Goal: Task Accomplishment & Management: Manage account settings

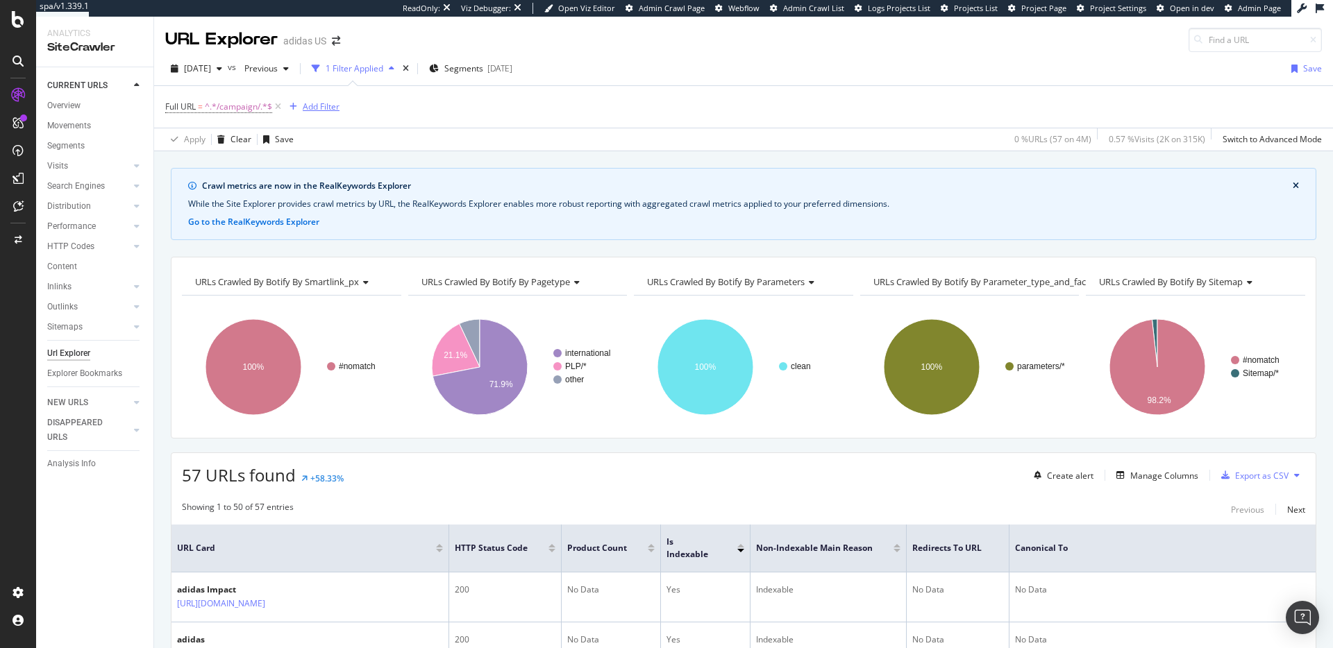
click at [326, 111] on div "Add Filter" at bounding box center [321, 107] width 37 height 12
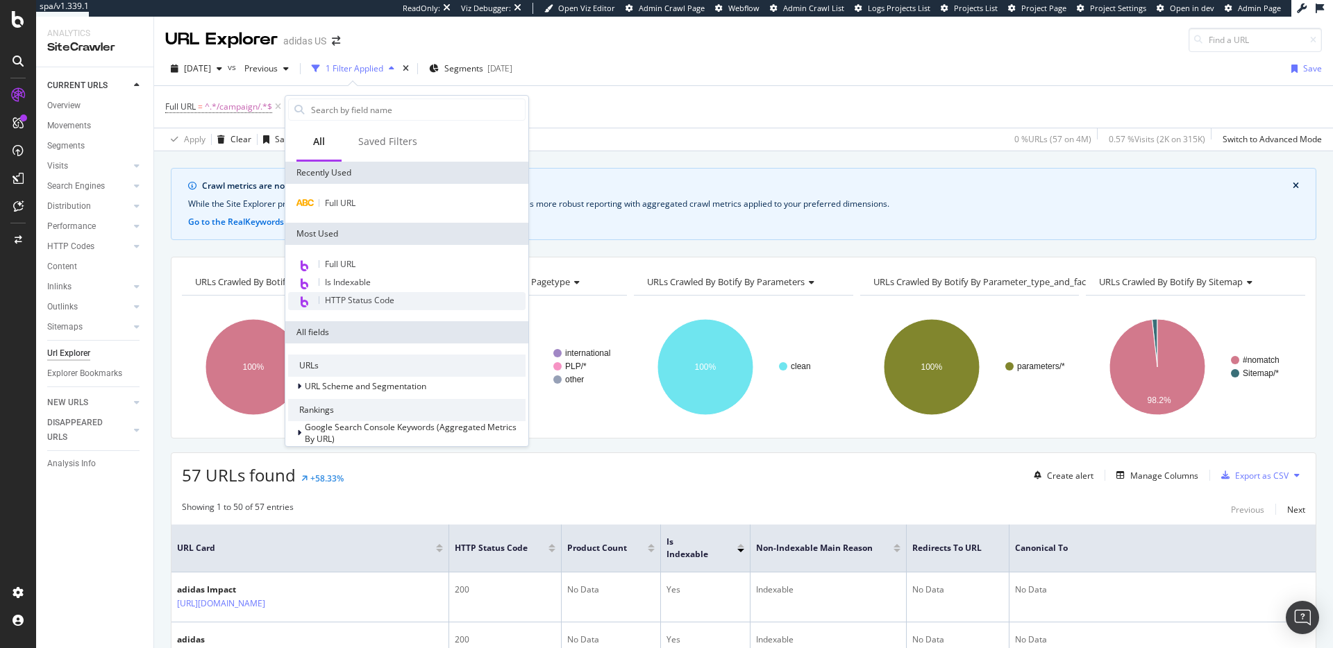
click at [350, 299] on span "HTTP Status Code" at bounding box center [359, 300] width 69 height 12
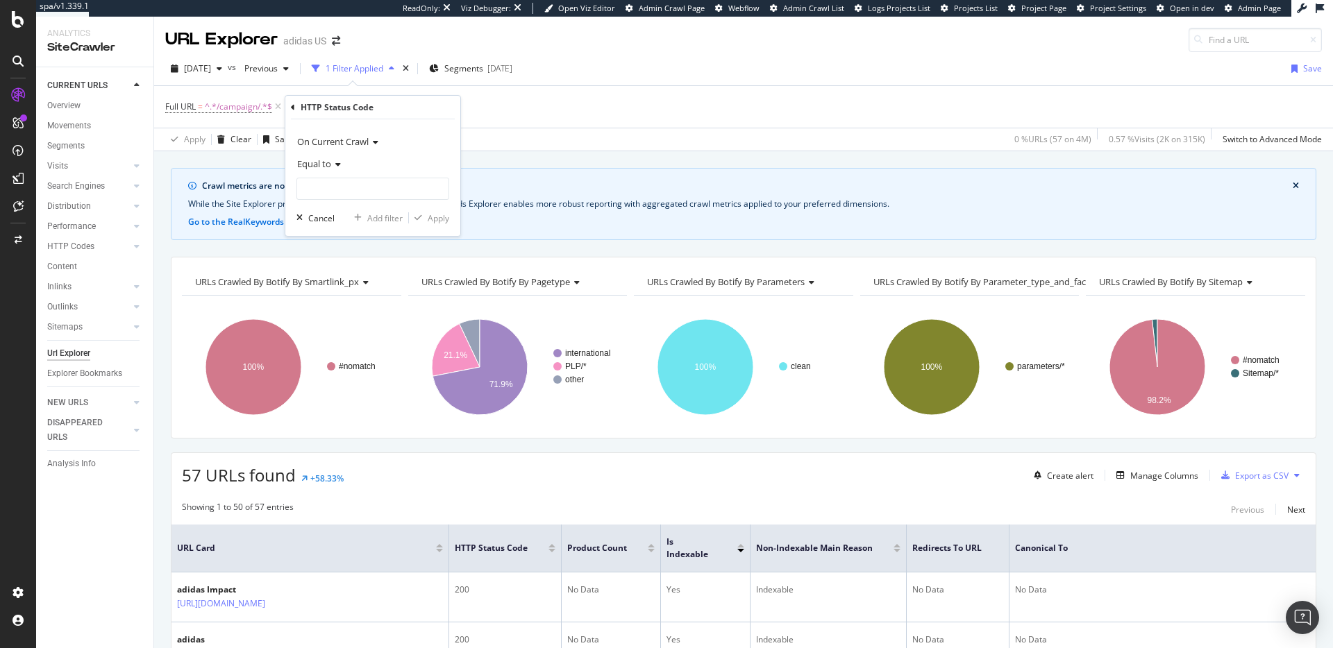
click at [324, 160] on span "Equal to" at bounding box center [314, 164] width 34 height 12
click at [385, 159] on div "Equal to" at bounding box center [372, 164] width 153 height 22
click at [360, 187] on input "number" at bounding box center [372, 189] width 153 height 22
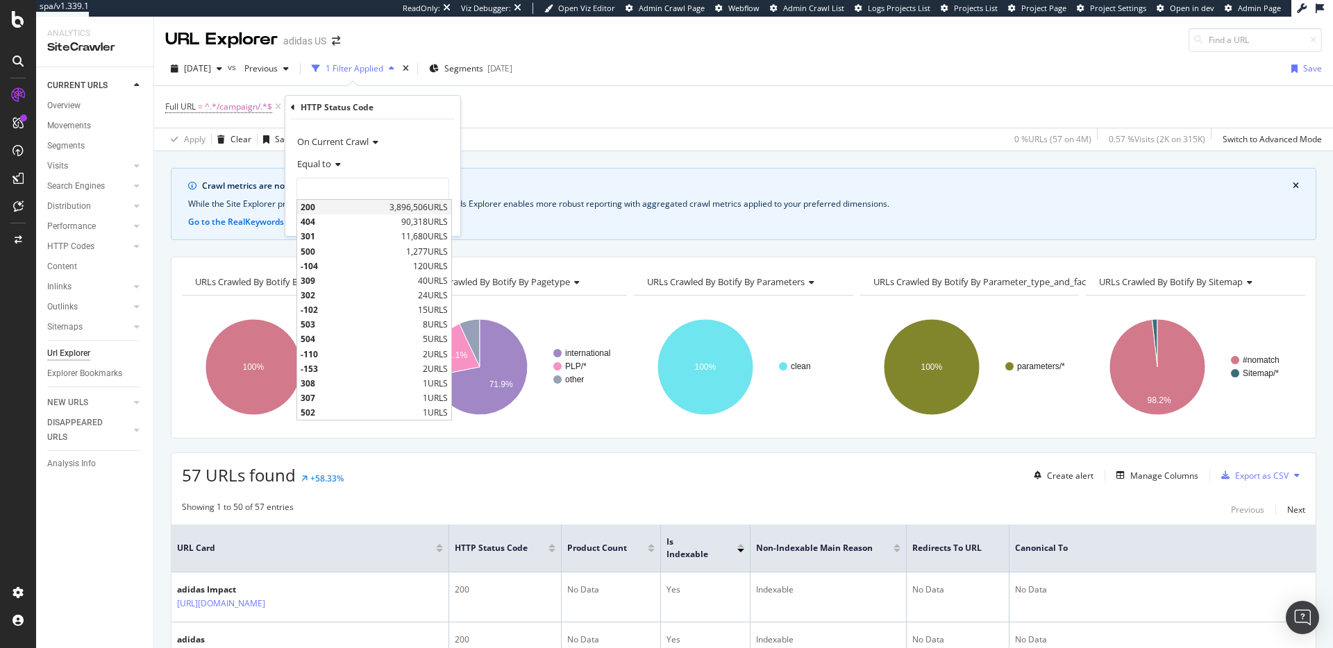
click at [323, 208] on span "200" at bounding box center [343, 207] width 85 height 12
type input "200"
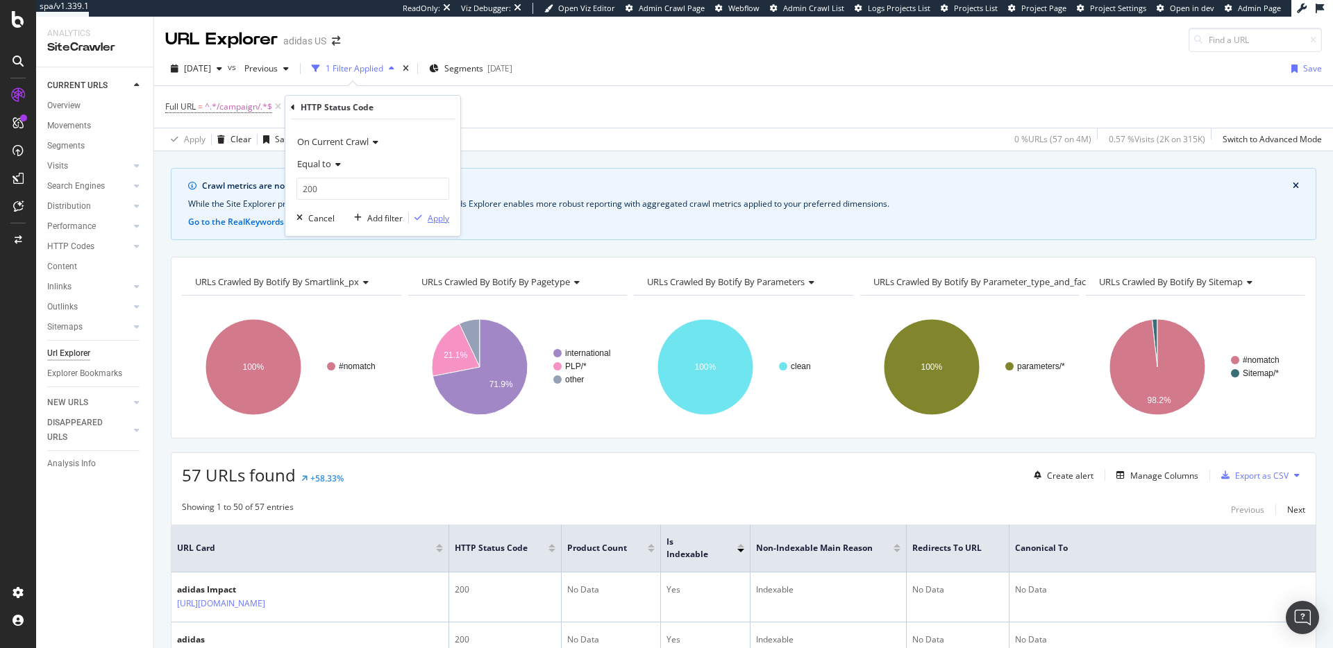
click at [437, 221] on div "Apply" at bounding box center [439, 218] width 22 height 12
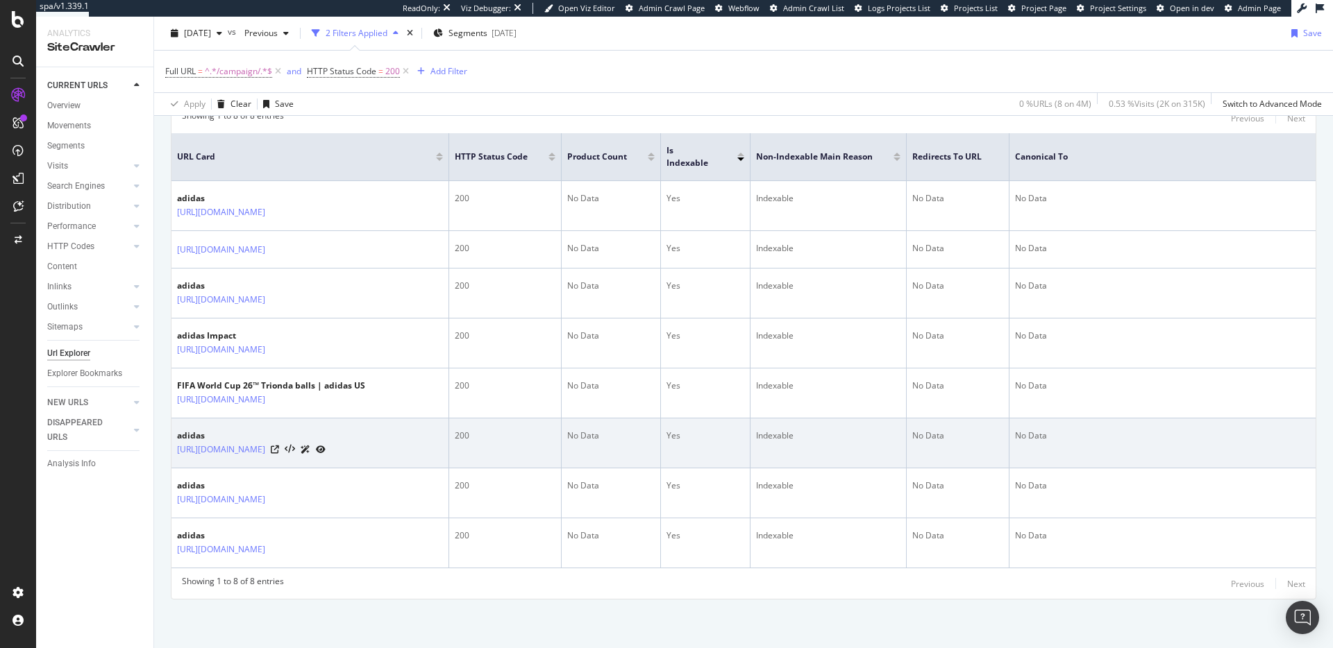
scroll to position [395, 0]
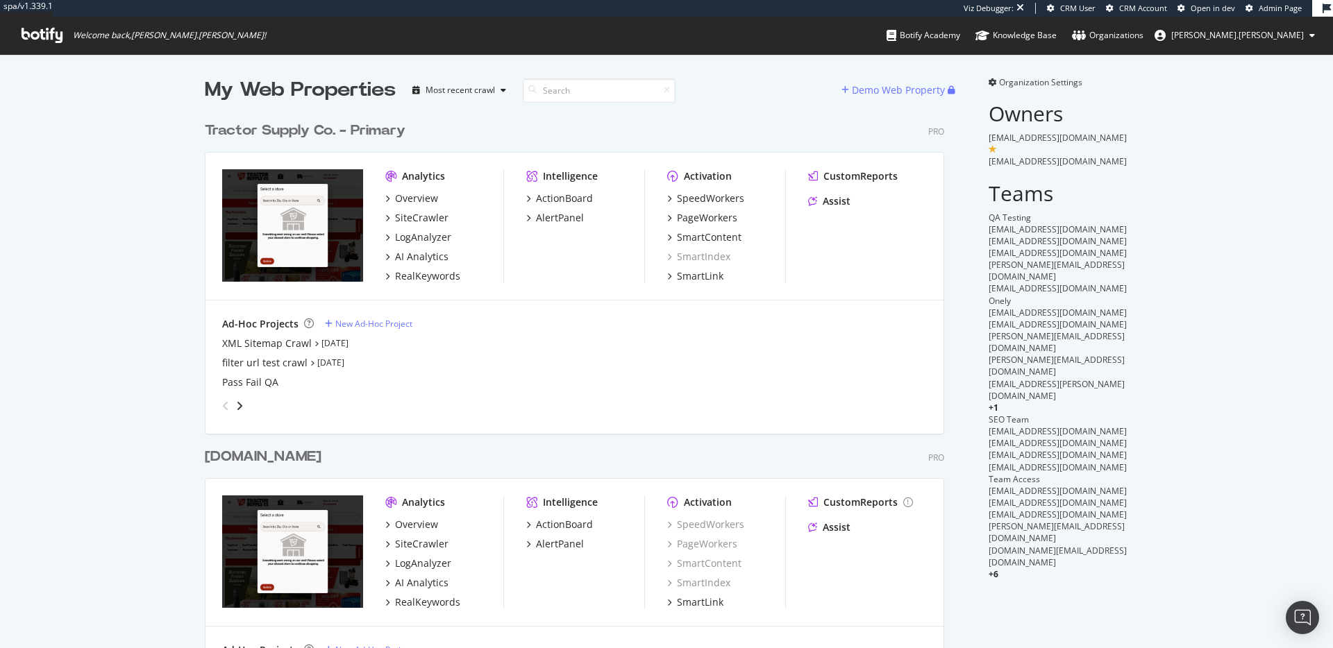
scroll to position [559, 740]
click at [418, 217] on div "SiteCrawler" at bounding box center [421, 218] width 53 height 14
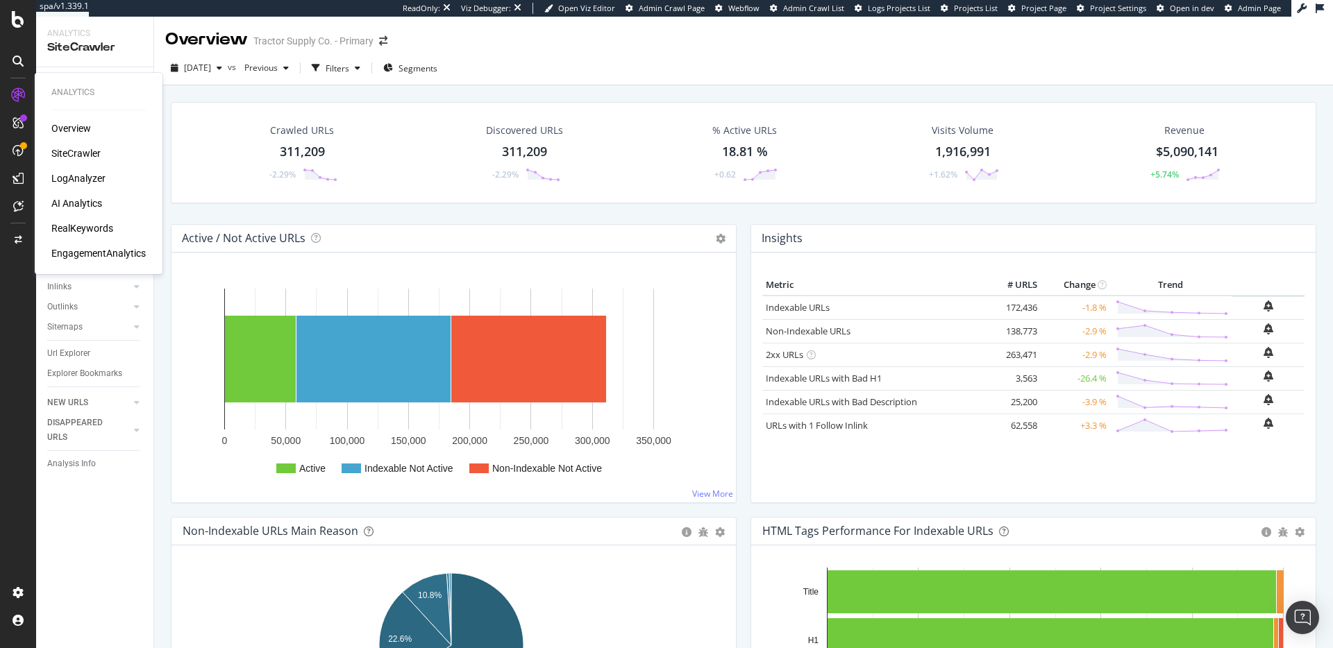
click at [75, 178] on div "LogAnalyzer" at bounding box center [78, 178] width 54 height 14
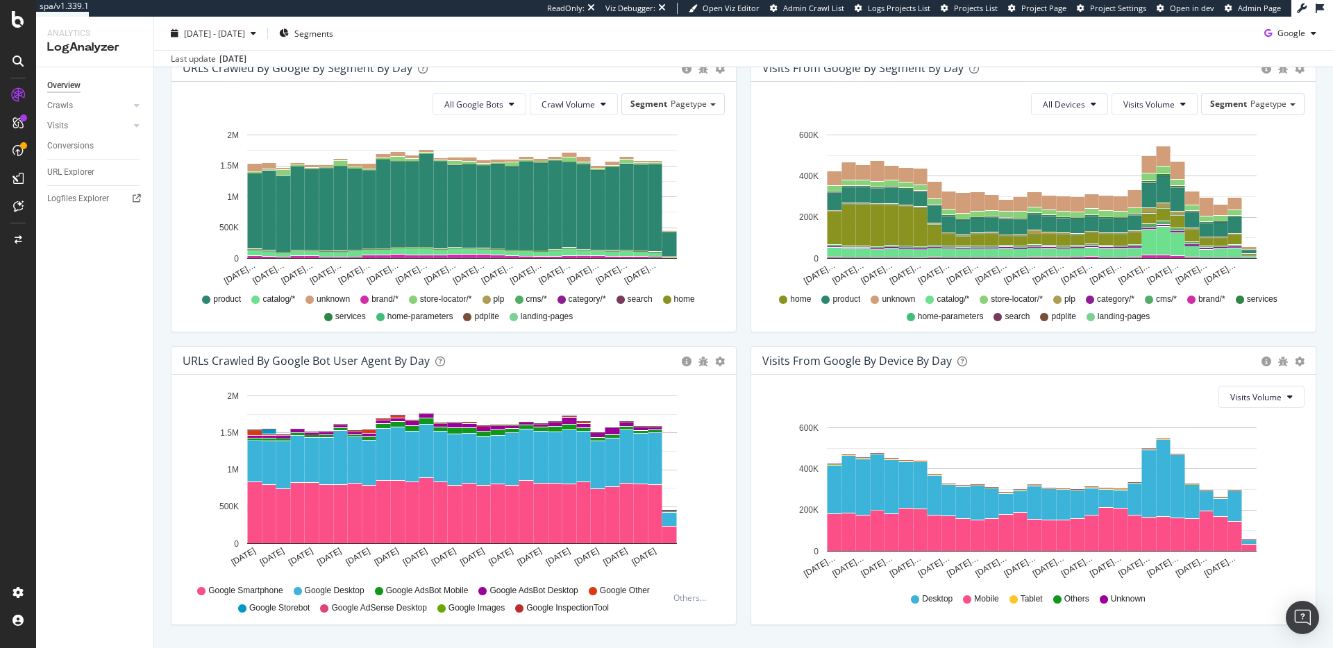
scroll to position [473, 0]
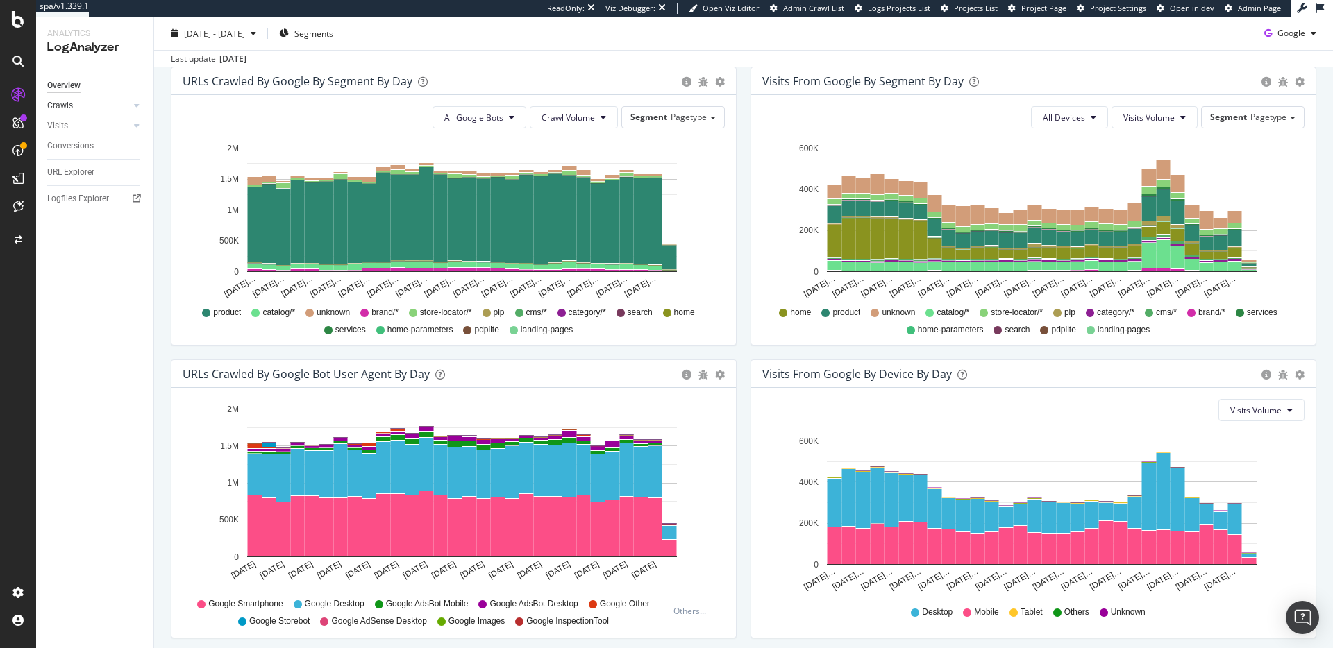
click at [73, 106] on link "Crawls" at bounding box center [88, 106] width 83 height 15
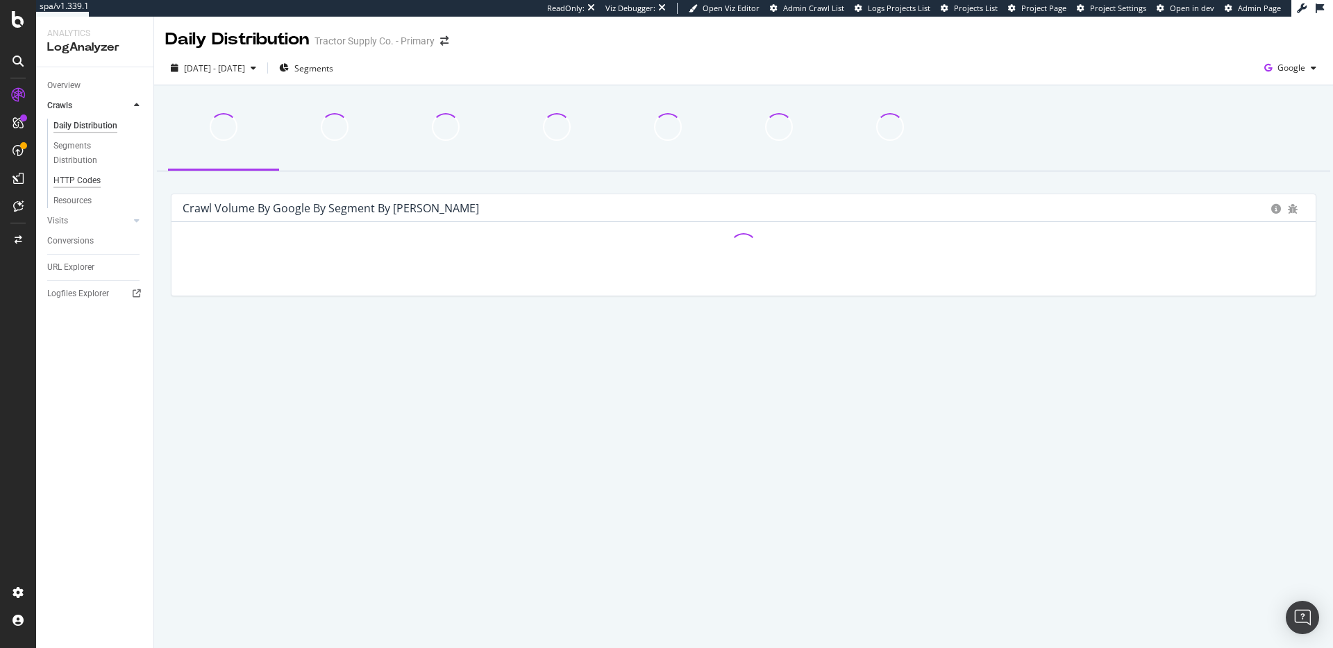
click at [88, 182] on div "HTTP Codes" at bounding box center [76, 181] width 47 height 15
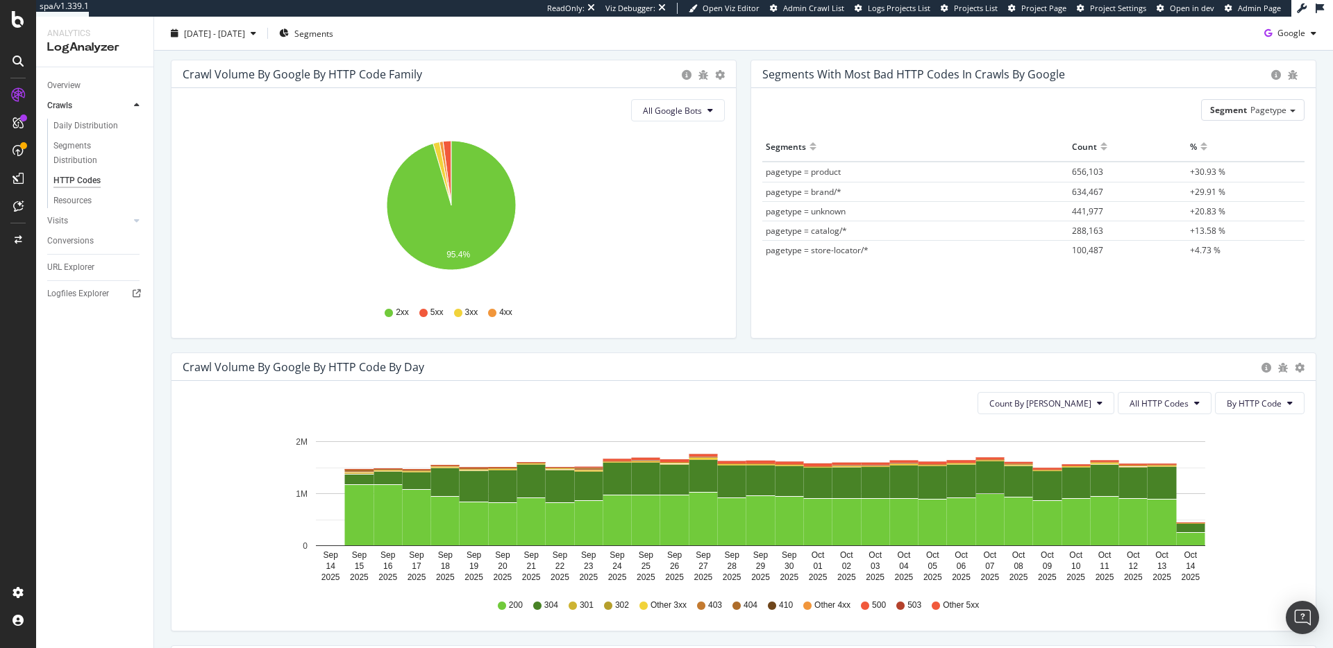
scroll to position [160, 0]
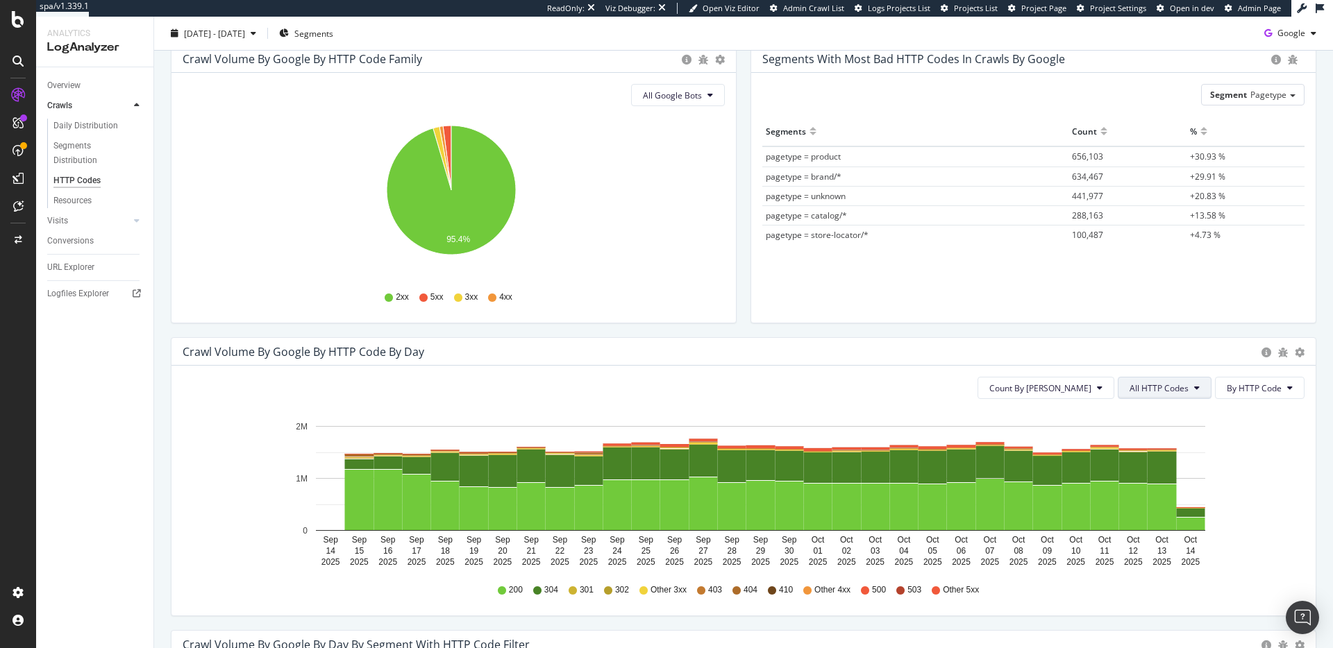
click at [1150, 387] on span "All HTTP Codes" at bounding box center [1159, 389] width 59 height 12
click at [1144, 543] on span "5xx family" at bounding box center [1156, 544] width 70 height 12
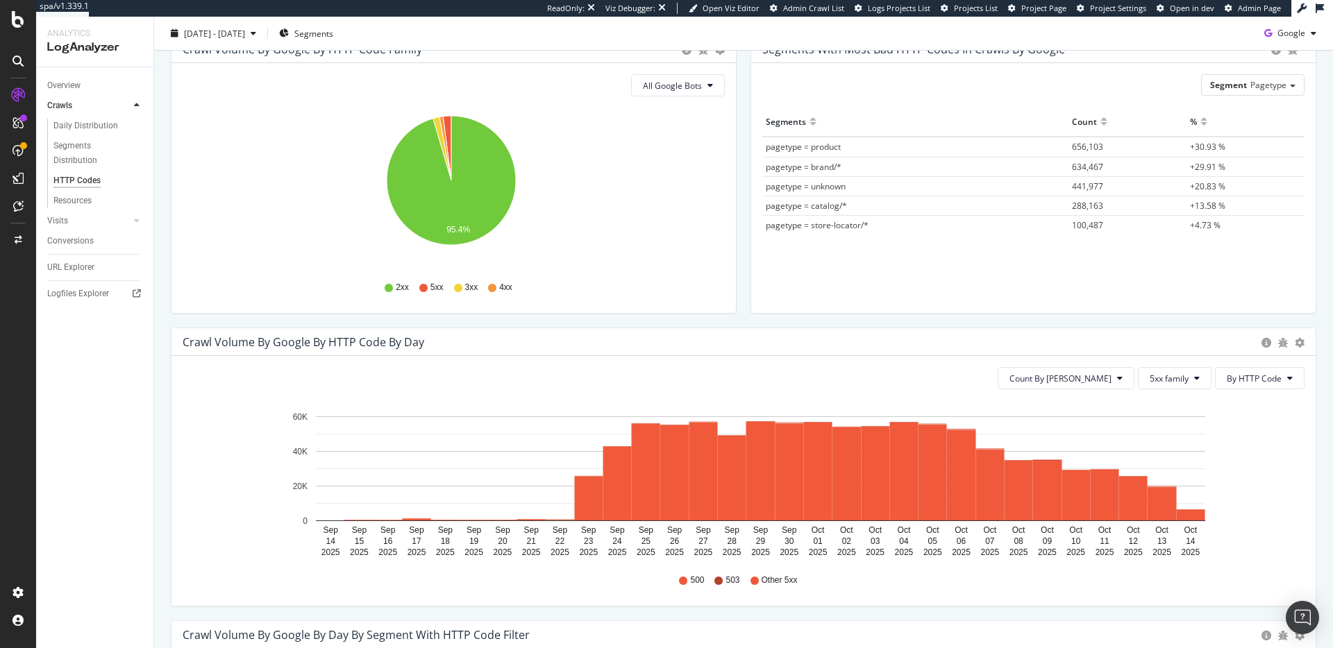
scroll to position [351, 0]
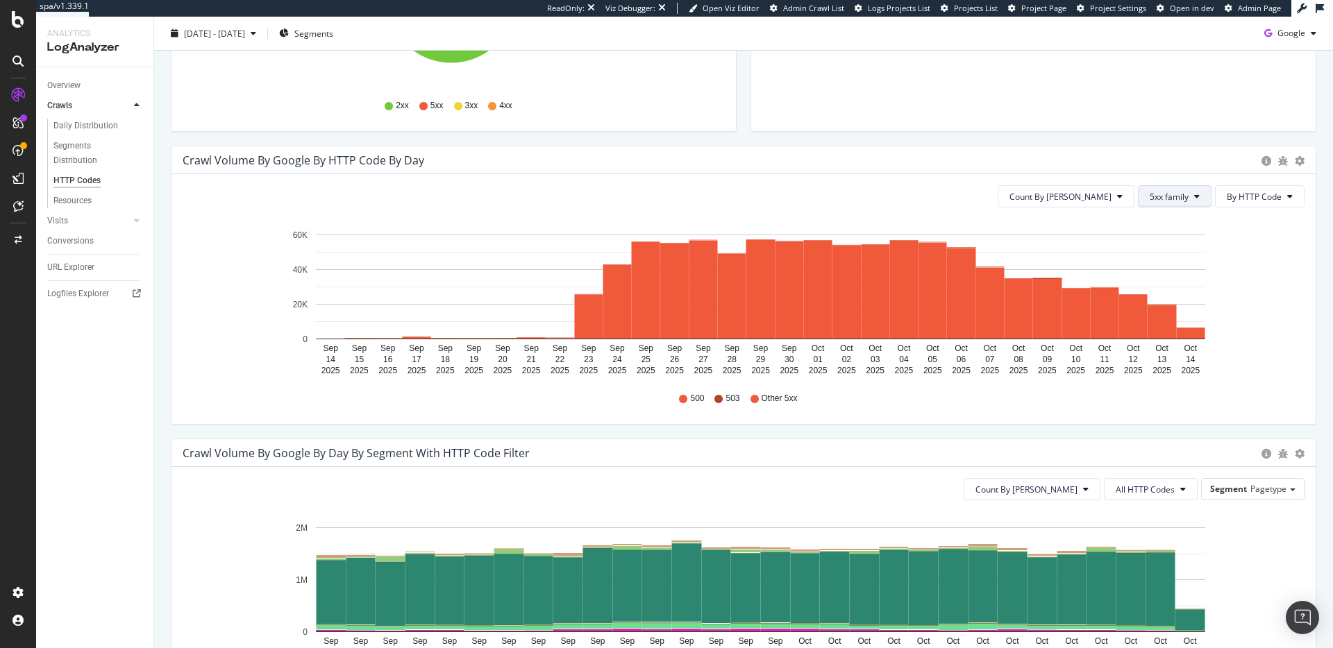
click at [1150, 198] on span "5xx family" at bounding box center [1169, 197] width 39 height 12
click at [1162, 251] on span "Good HTTP Codes" at bounding box center [1175, 250] width 70 height 12
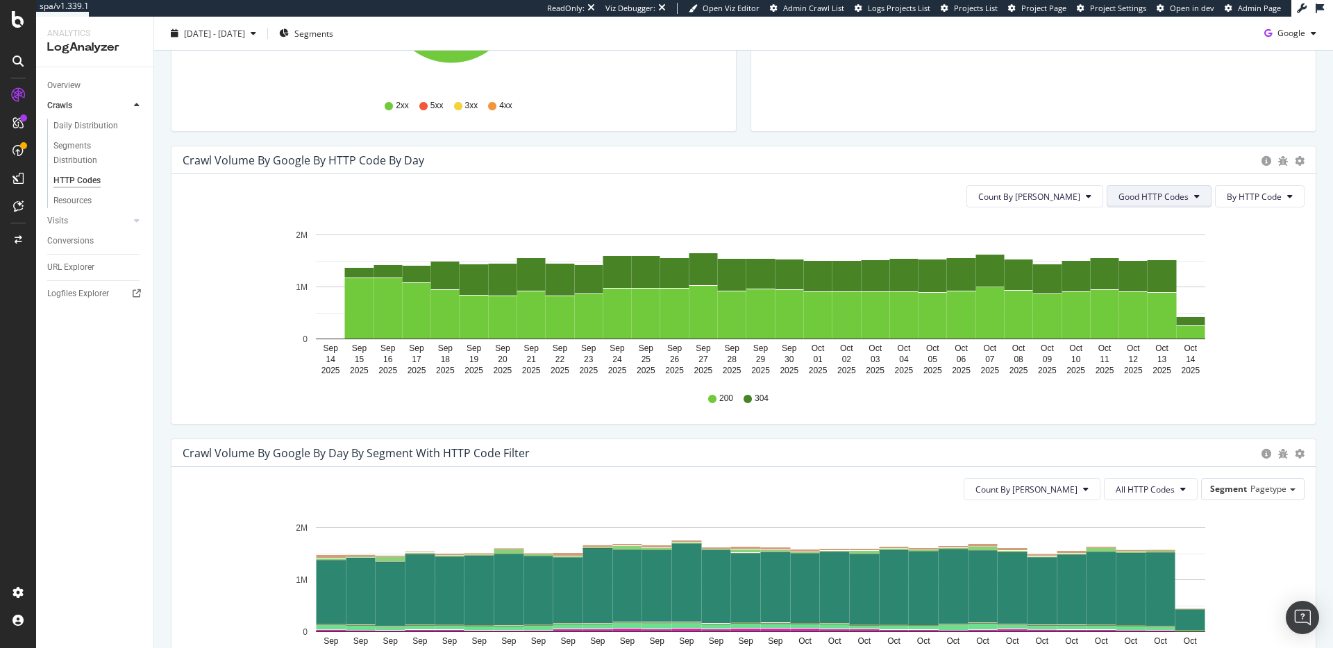
click at [1139, 203] on button "Good HTTP Codes" at bounding box center [1159, 196] width 105 height 22
click at [1237, 200] on span "By HTTP Code" at bounding box center [1254, 197] width 55 height 12
click at [1244, 257] on div "By HTTP Code" at bounding box center [1244, 250] width 77 height 20
click at [1178, 198] on span "Good HTTP Codes" at bounding box center [1154, 197] width 70 height 12
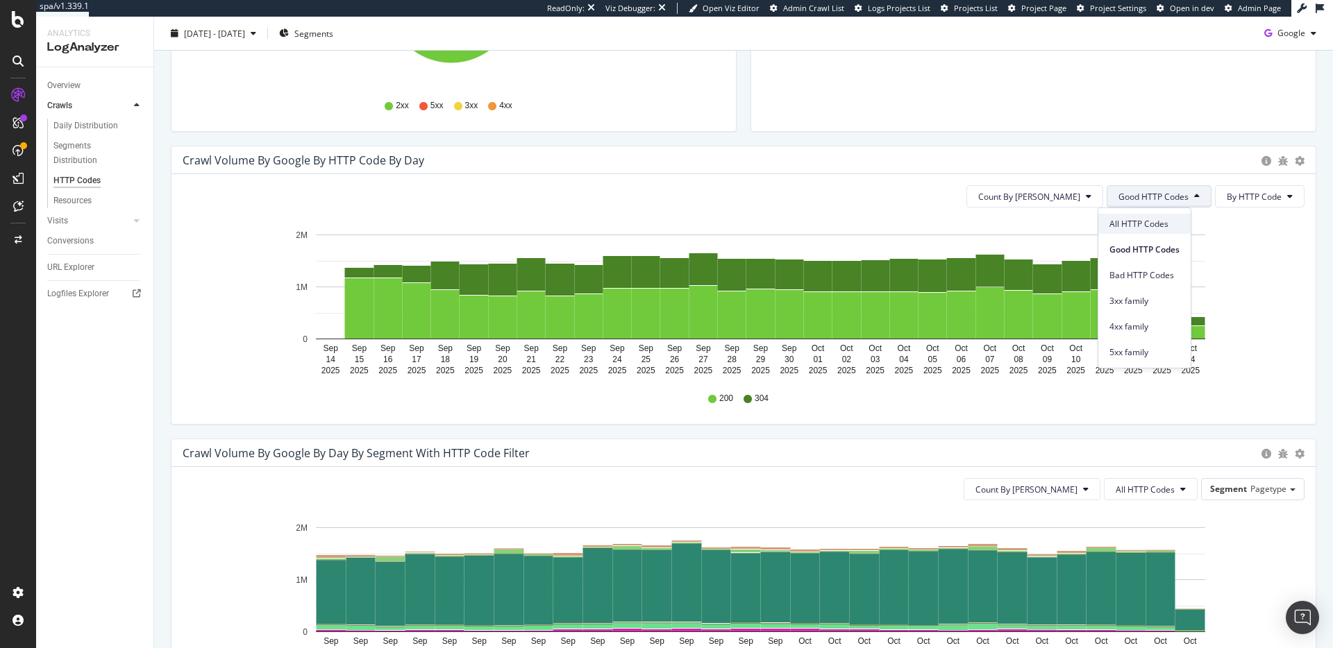
click at [1148, 224] on span "All HTTP Codes" at bounding box center [1144, 224] width 70 height 12
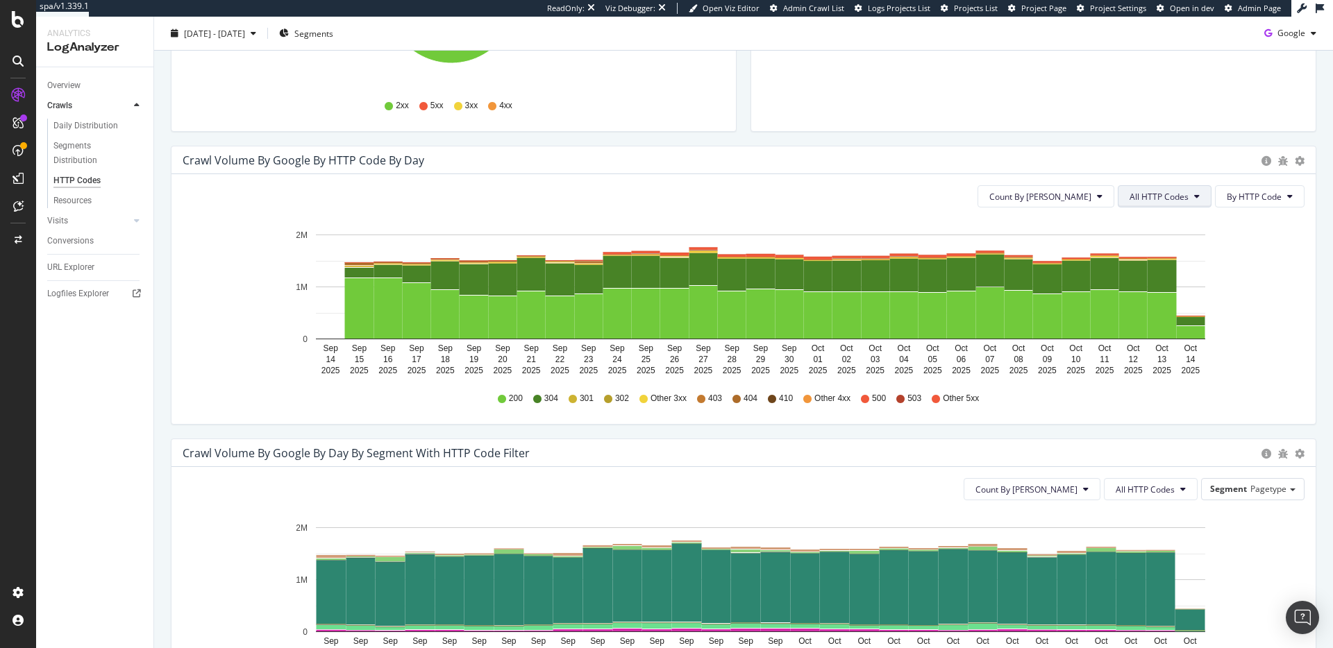
click at [1162, 194] on span "All HTTP Codes" at bounding box center [1159, 197] width 59 height 12
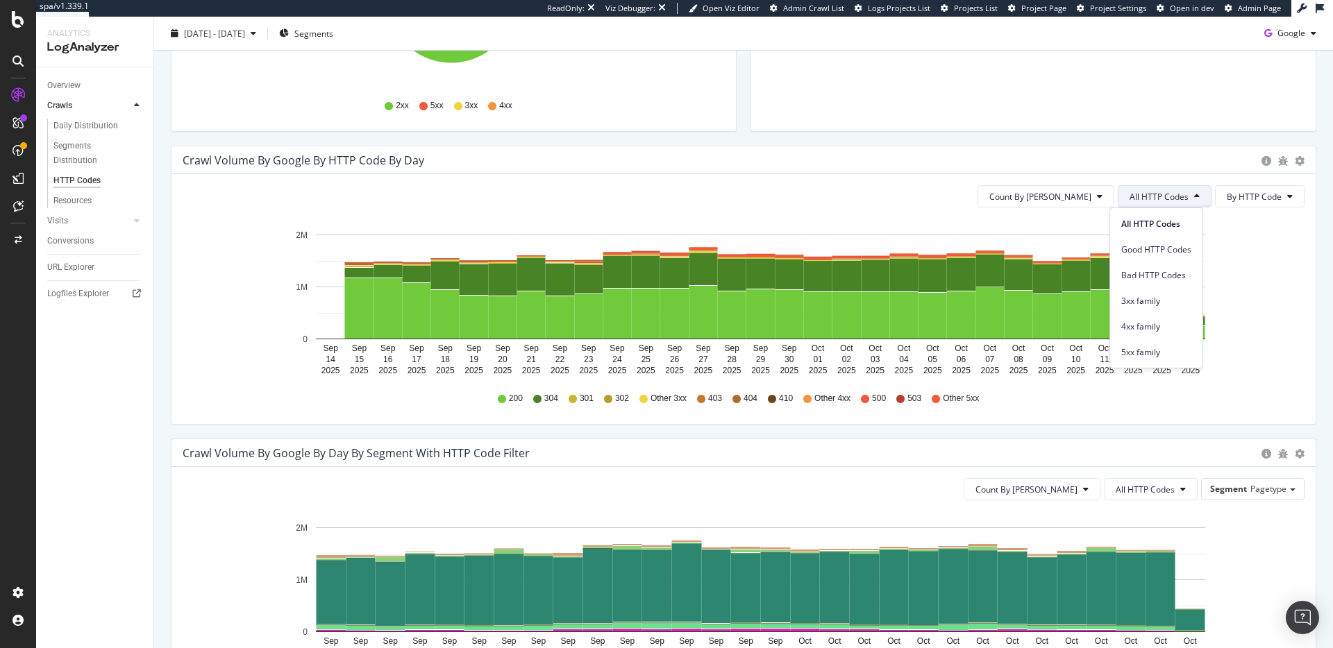
click at [1240, 243] on icon "Sep 14 2025 Sep 15 2025 Sep 16 2025 Sep 17 2025 Sep 18 2025 Sep 19 2025 Sep 20 …" at bounding box center [739, 299] width 1112 height 161
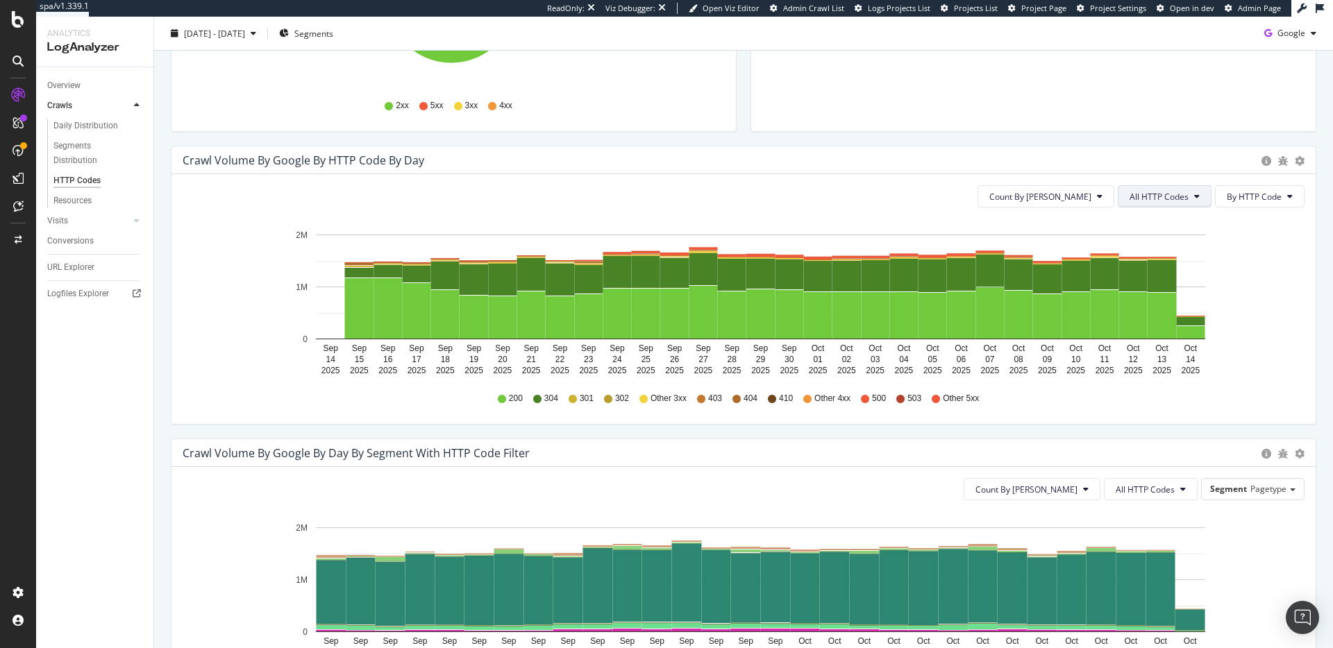
click at [1142, 196] on span "All HTTP Codes" at bounding box center [1159, 197] width 59 height 12
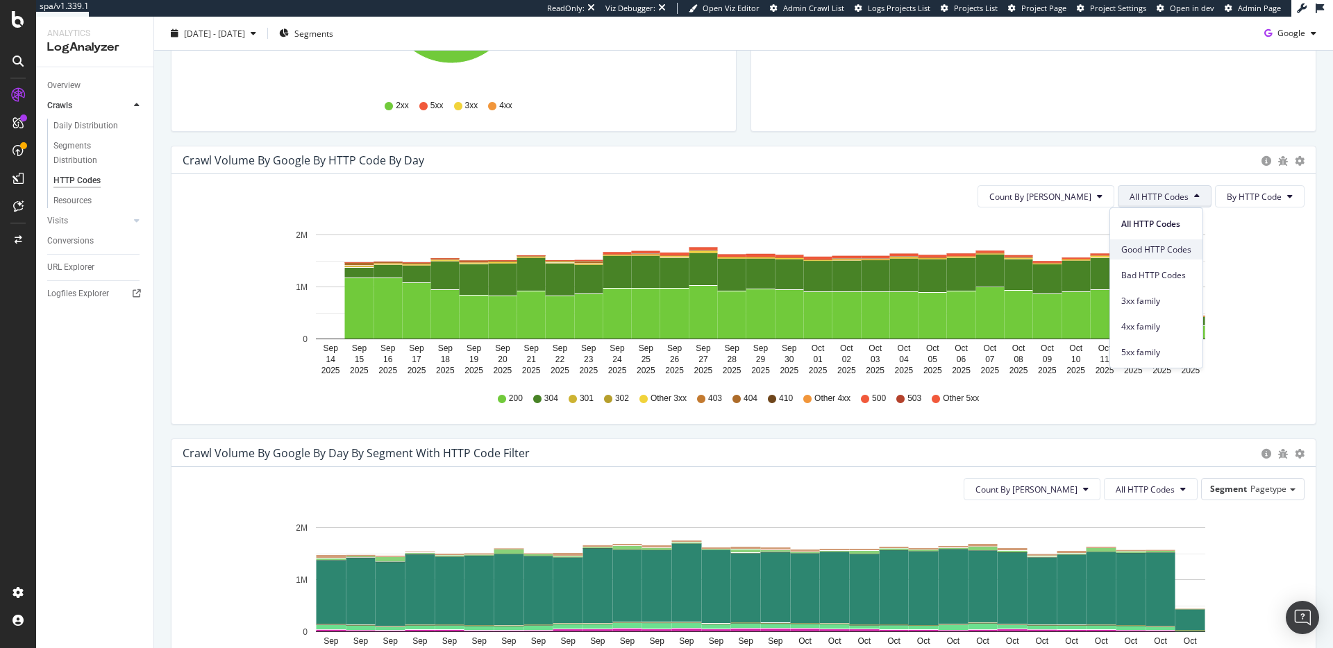
click at [1155, 254] on span "Good HTTP Codes" at bounding box center [1156, 250] width 70 height 12
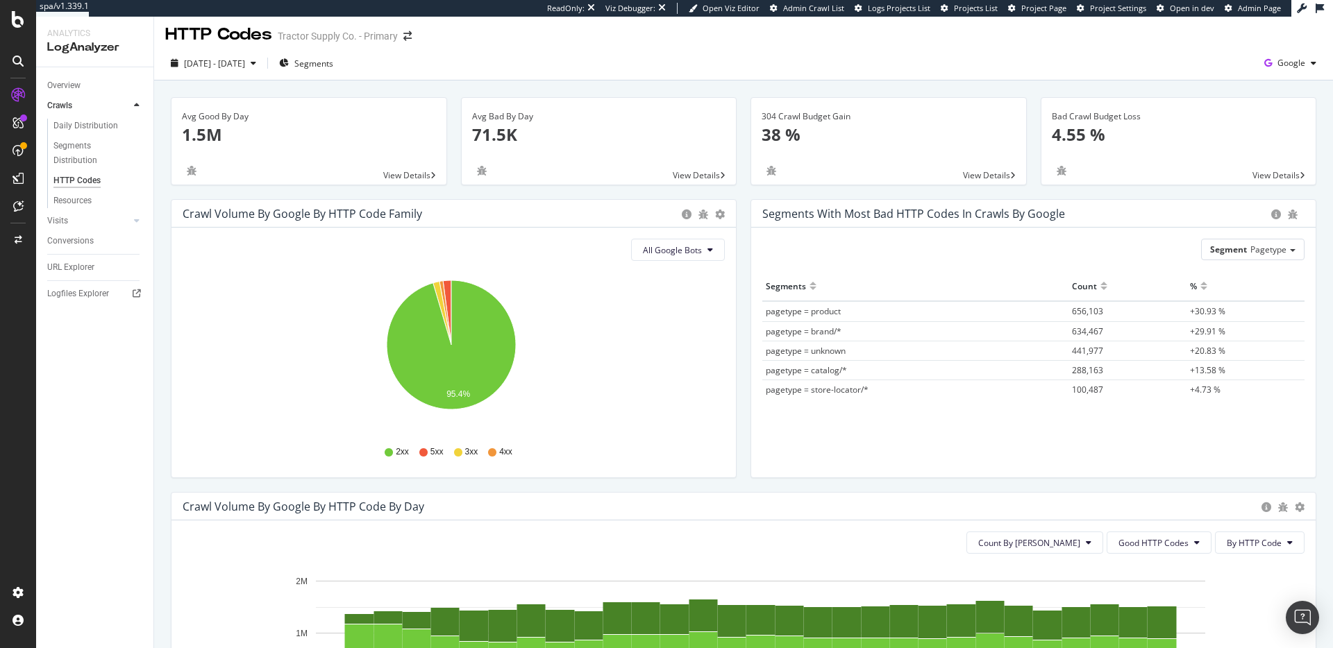
scroll to position [0, 0]
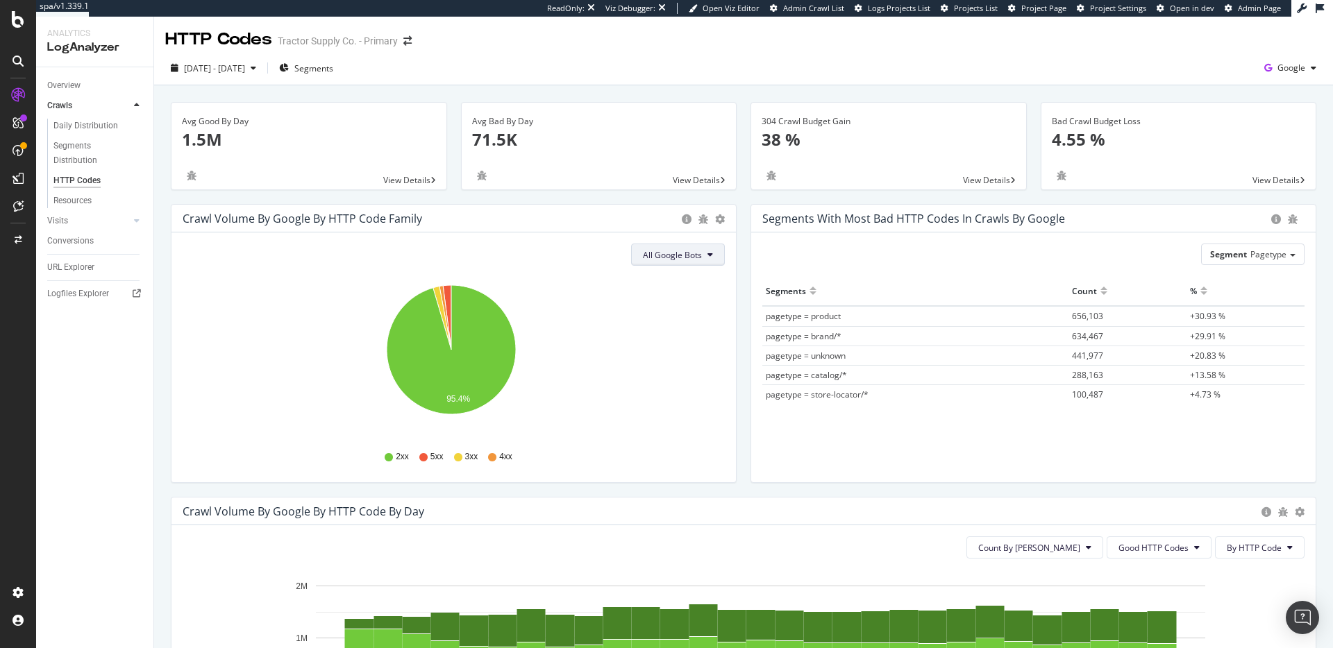
click at [673, 251] on span "All Google Bots" at bounding box center [672, 255] width 59 height 12
click at [668, 337] on span "Google AdsBot Mobile" at bounding box center [688, 334] width 98 height 12
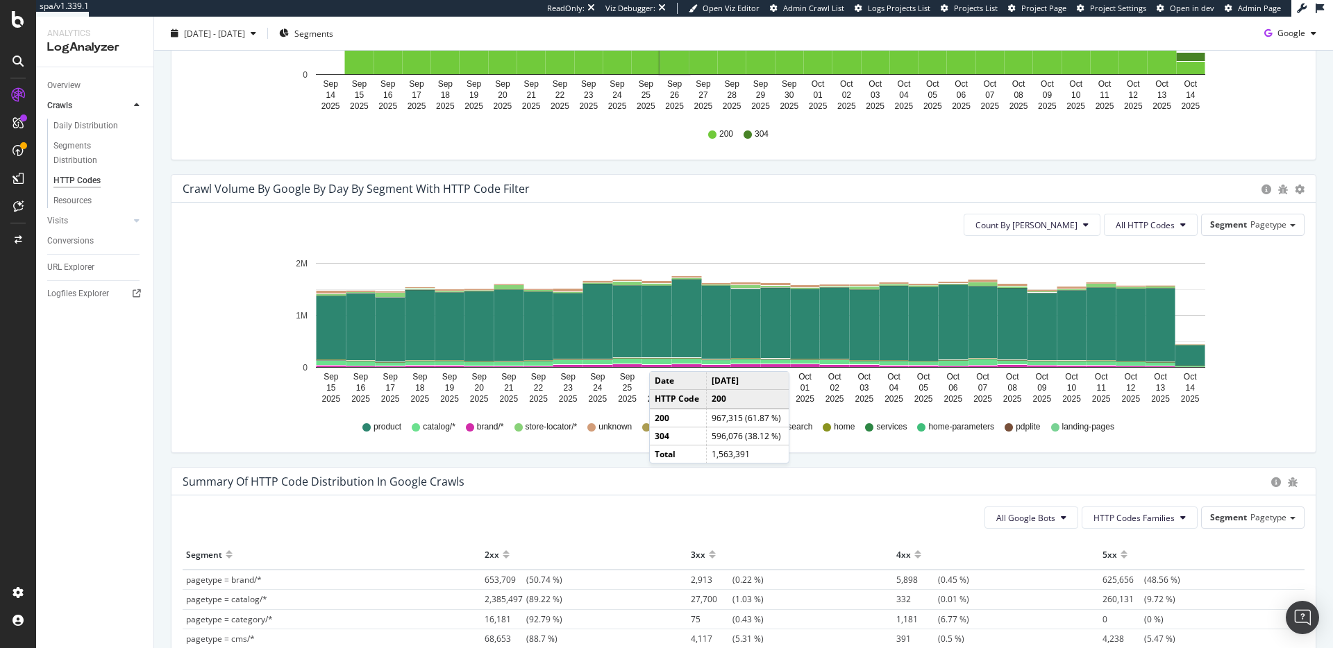
scroll to position [804, 0]
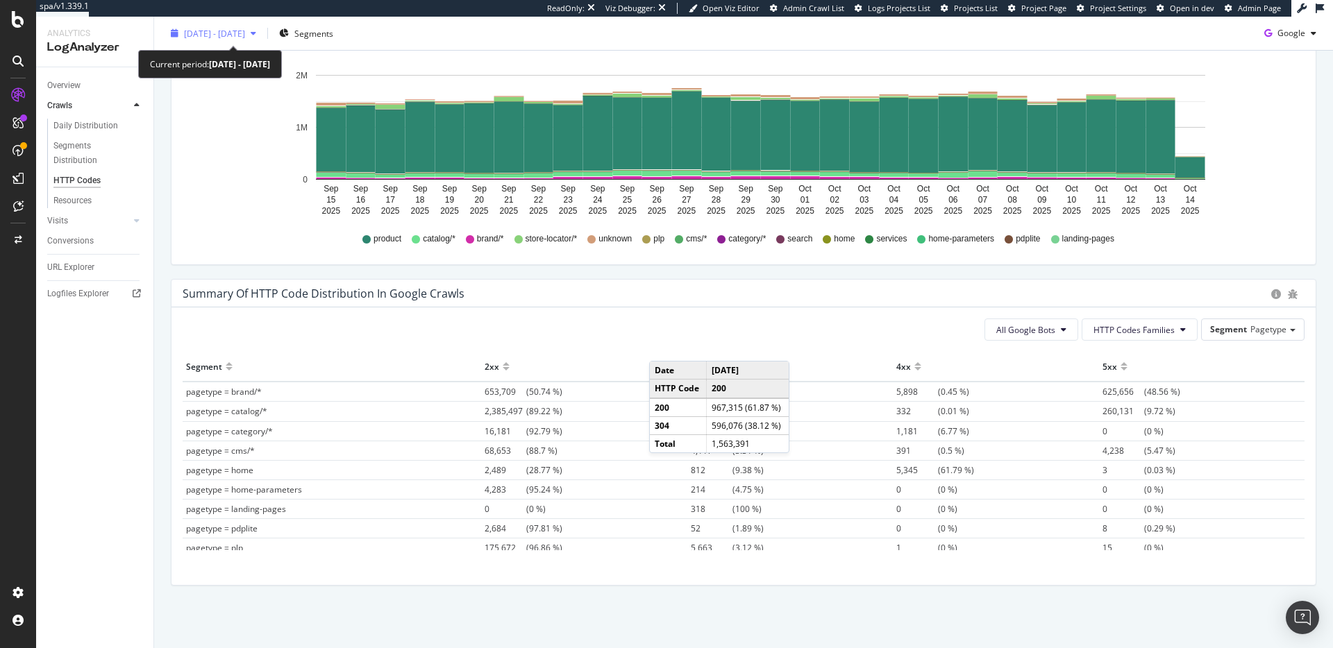
click at [244, 31] on span "2025 Sep. 15th - Oct. 14th" at bounding box center [214, 33] width 61 height 12
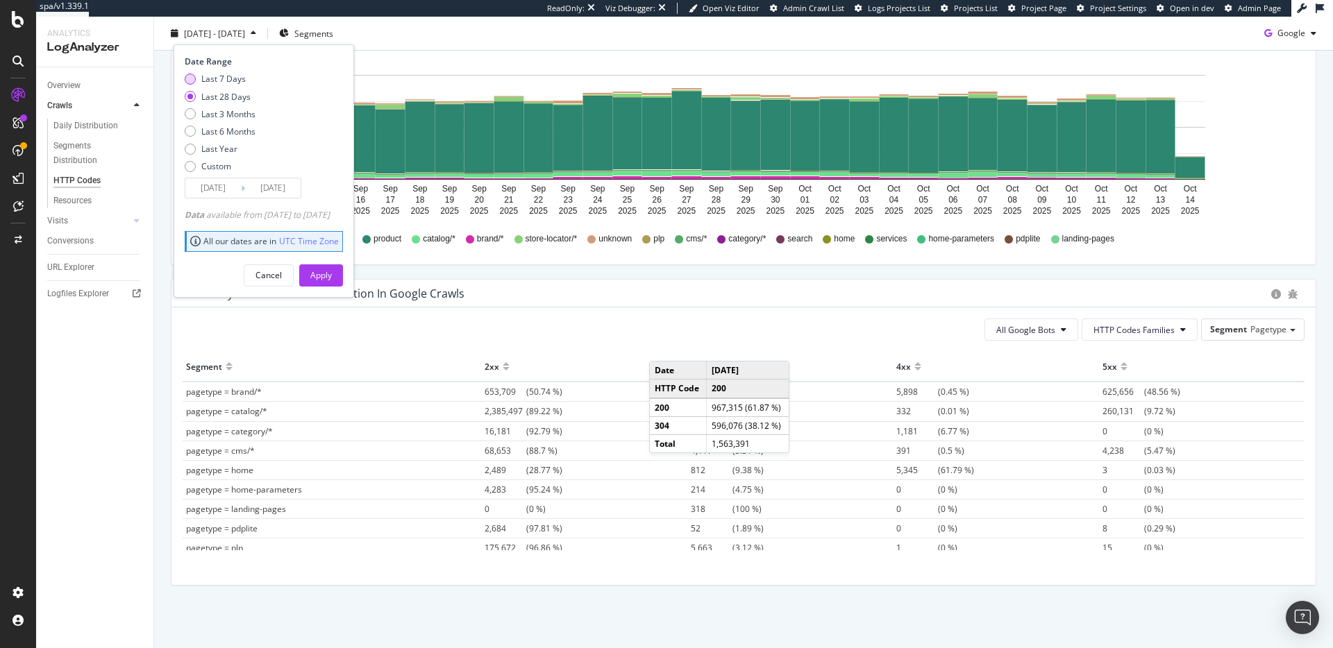
click at [191, 81] on div "Last 7 Days" at bounding box center [190, 79] width 11 height 11
type input "2025/10/08"
click at [332, 273] on div "Apply" at bounding box center [321, 275] width 22 height 12
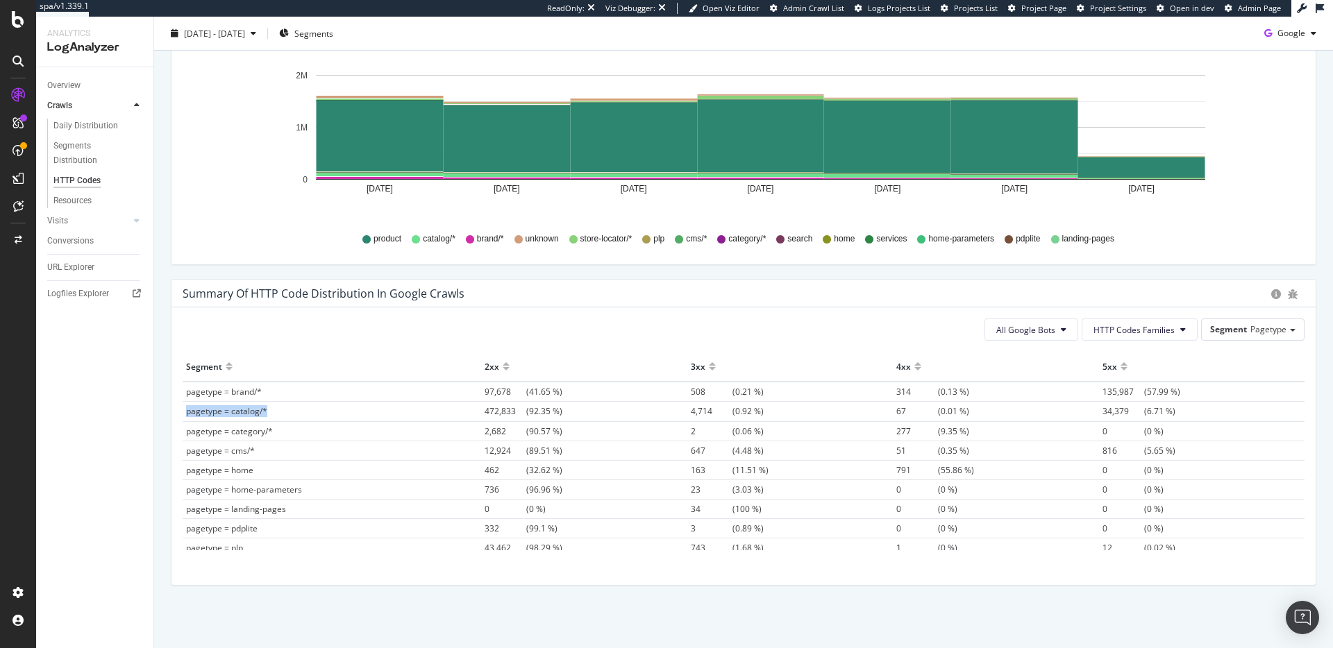
drag, startPoint x: 267, startPoint y: 412, endPoint x: 184, endPoint y: 411, distance: 83.3
click at [184, 411] on td "pagetype = catalog/*" at bounding box center [332, 411] width 299 height 19
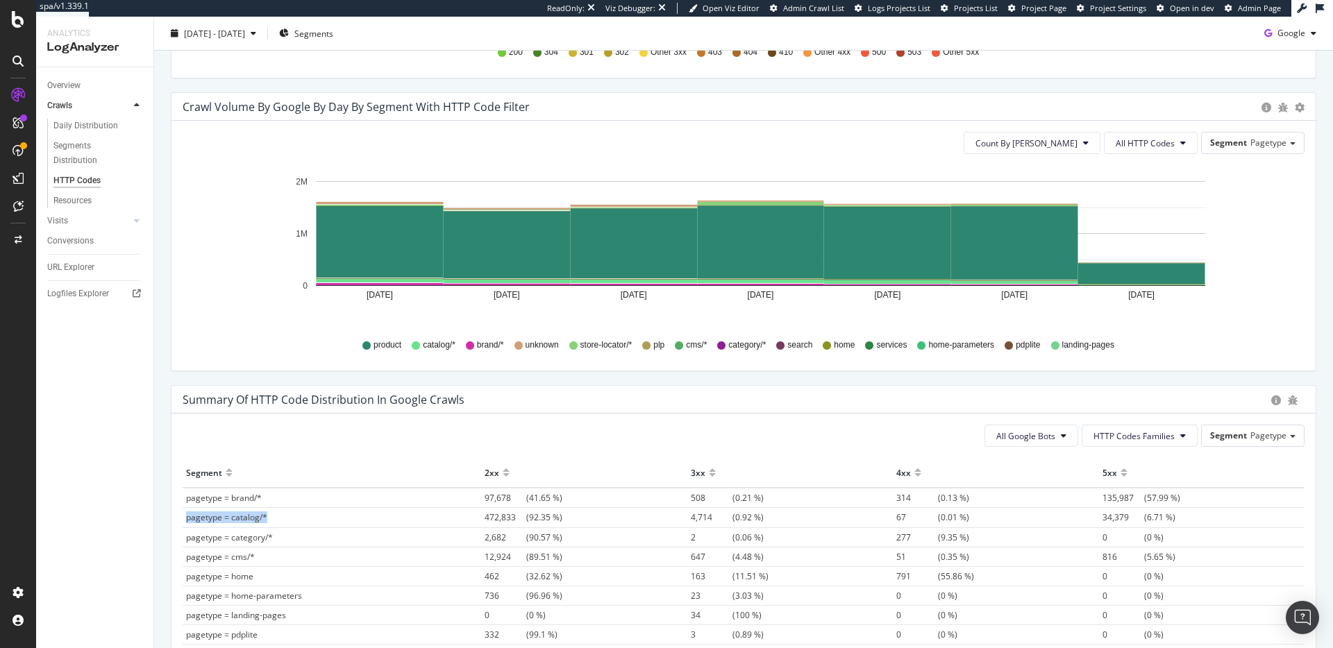
scroll to position [689, 0]
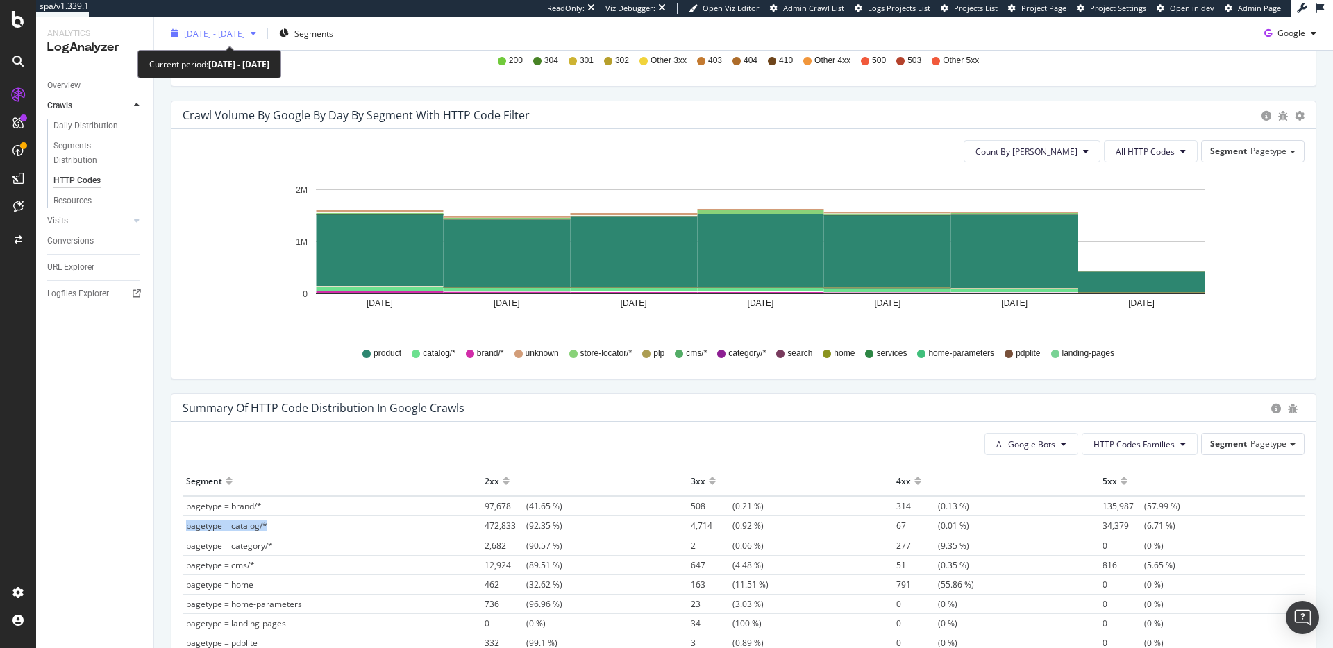
click at [244, 31] on span "2025 Oct. 8th - Oct. 14th" at bounding box center [214, 33] width 61 height 12
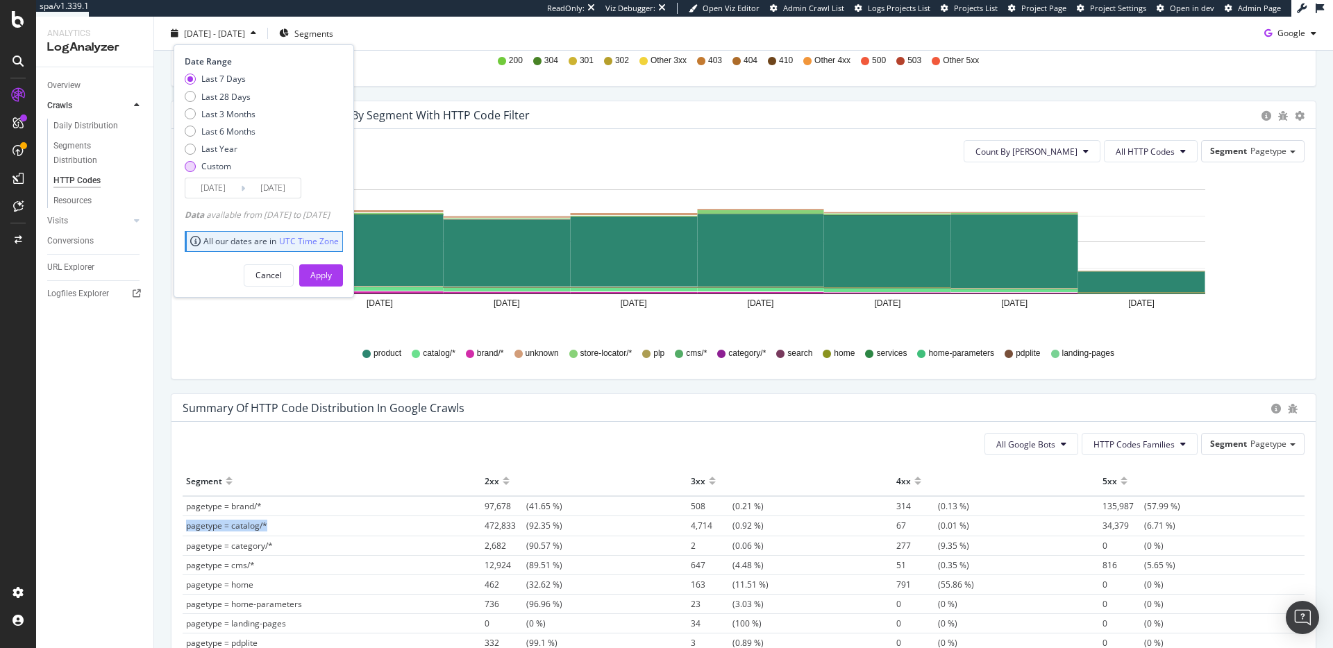
click at [192, 168] on div "Custom" at bounding box center [190, 165] width 11 height 11
click at [219, 188] on input "2025/09/17" at bounding box center [213, 187] width 56 height 19
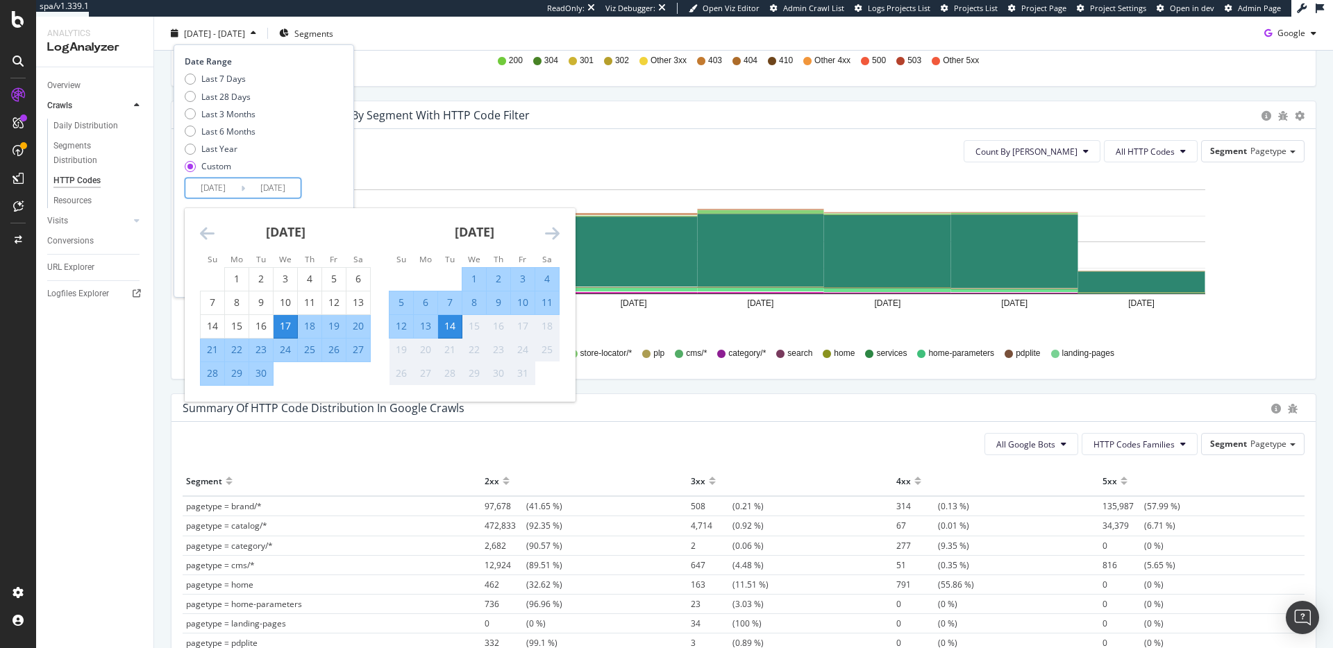
click at [546, 305] on div "11" at bounding box center [547, 303] width 24 height 14
type input "2025/10/11"
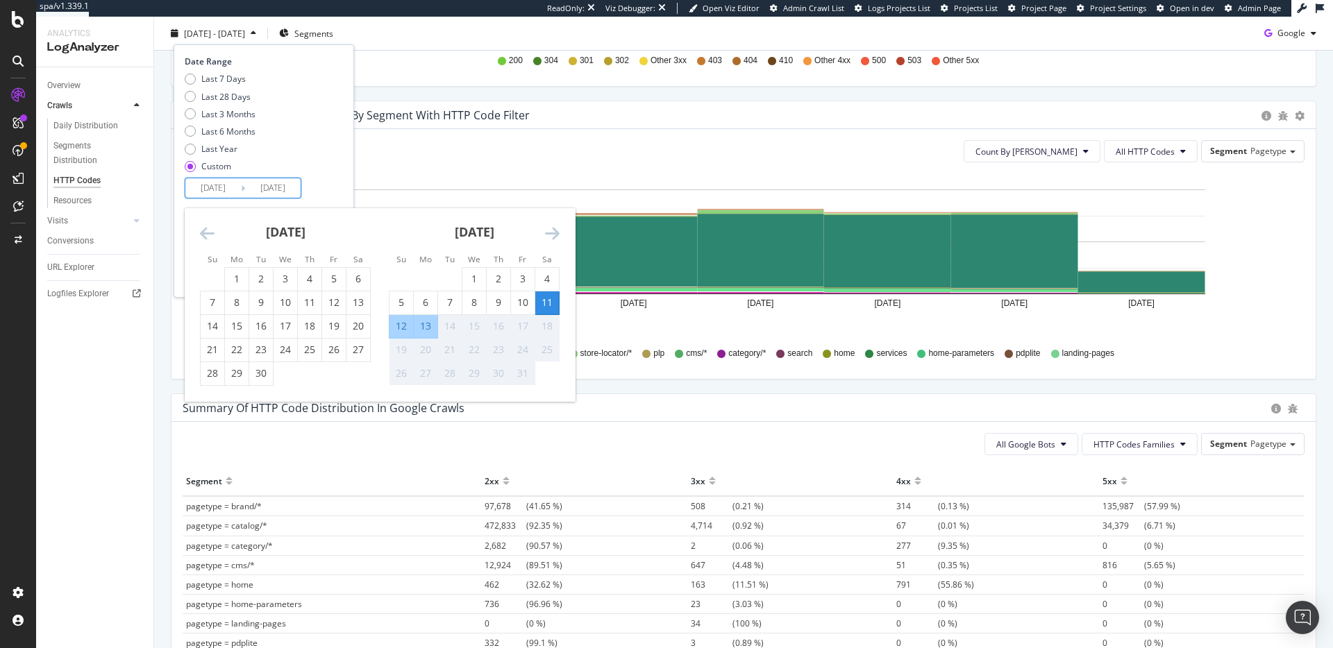
click at [424, 328] on div "13" at bounding box center [426, 326] width 24 height 14
type input "2025/10/13"
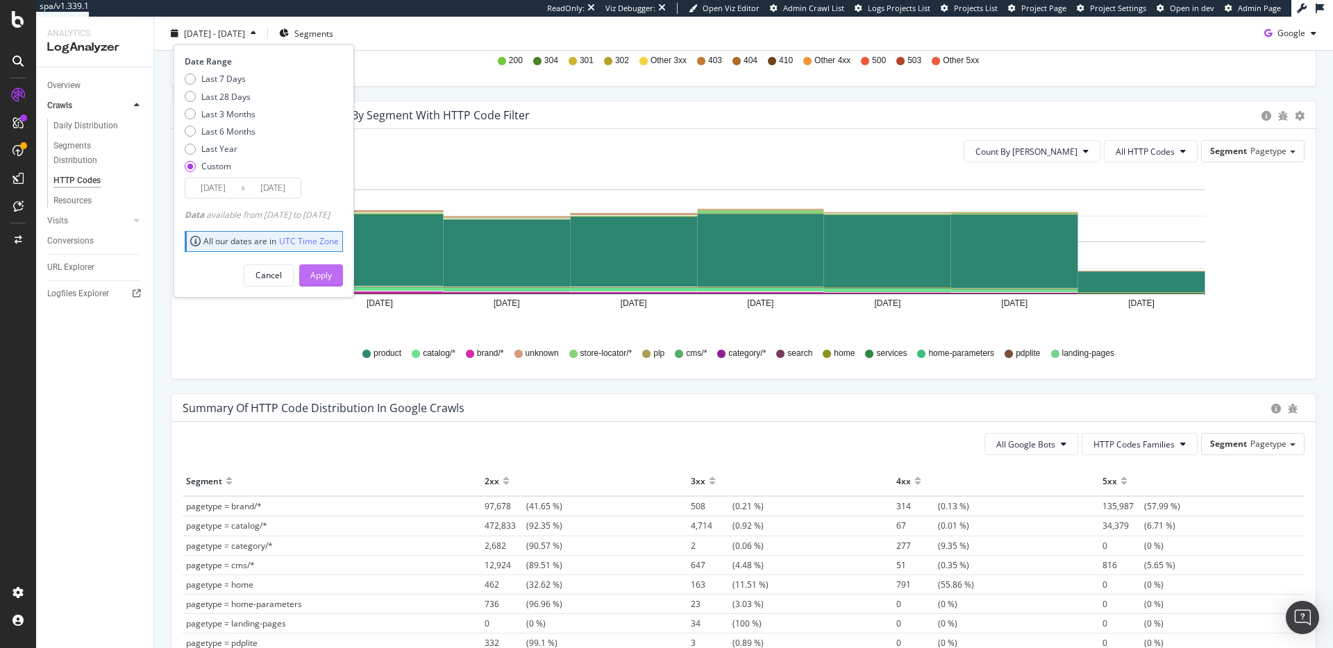
click at [332, 276] on div "Apply" at bounding box center [321, 275] width 22 height 12
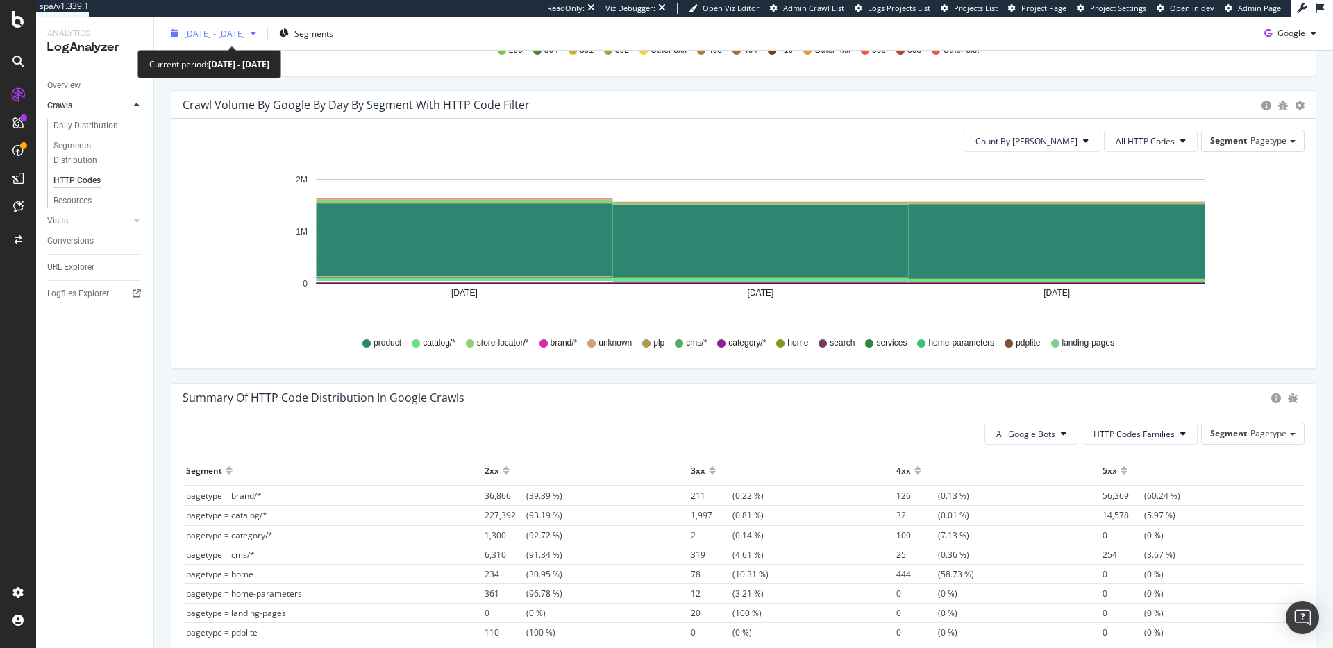
click at [245, 33] on span "2025 Oct. 11th - Oct. 13th" at bounding box center [214, 33] width 61 height 12
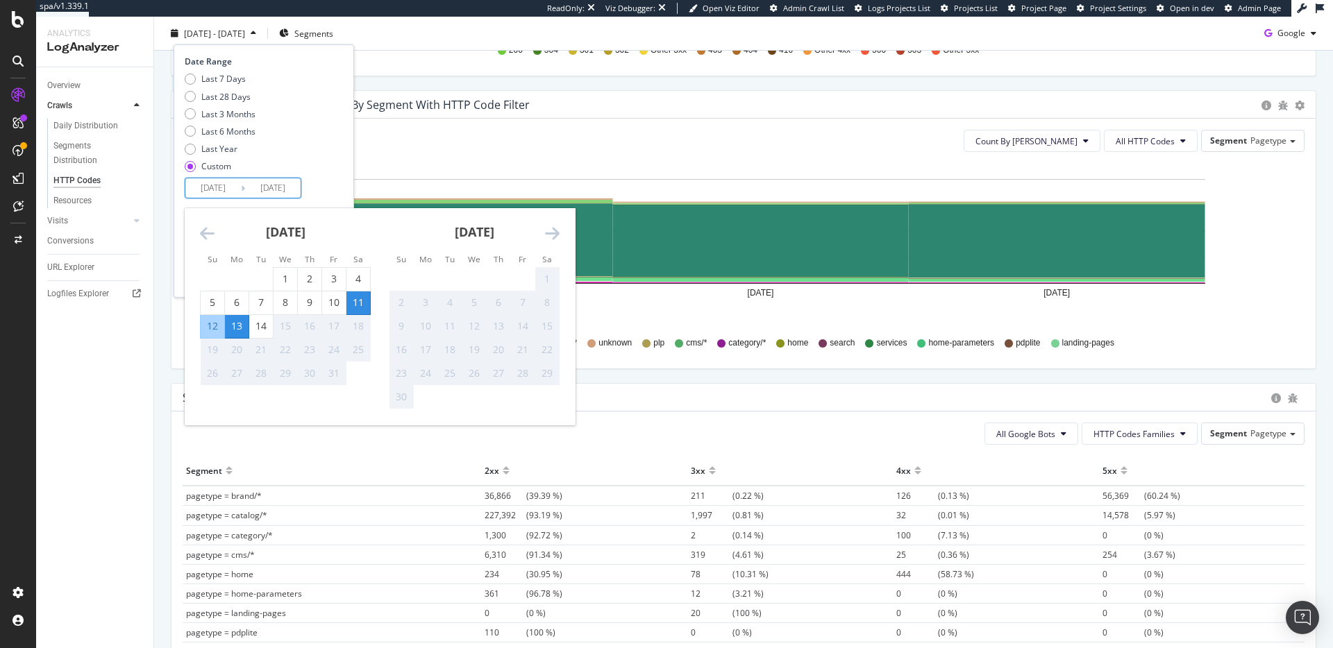
click at [222, 192] on input "2025/10/11" at bounding box center [213, 187] width 56 height 19
click at [360, 279] on div "4" at bounding box center [358, 279] width 24 height 14
type input "2025/10/04"
click at [240, 303] on div "6" at bounding box center [237, 303] width 24 height 14
type input "2025/10/06"
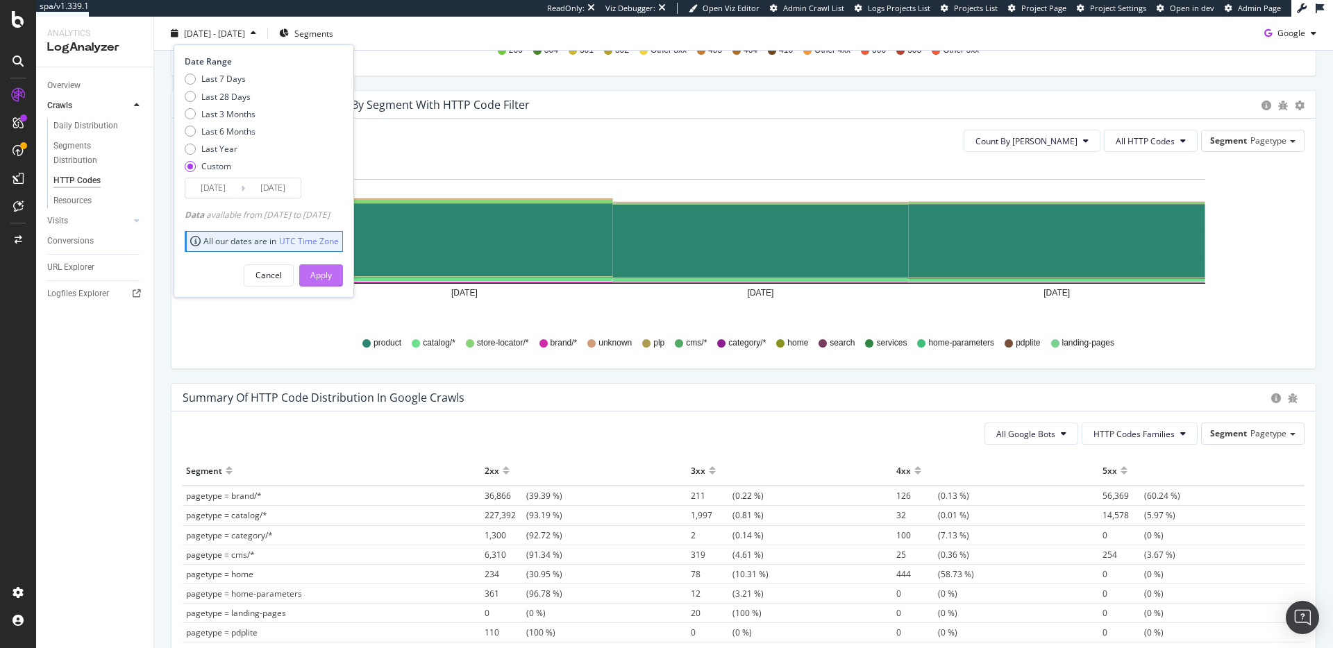
click at [332, 277] on div "Apply" at bounding box center [321, 275] width 22 height 12
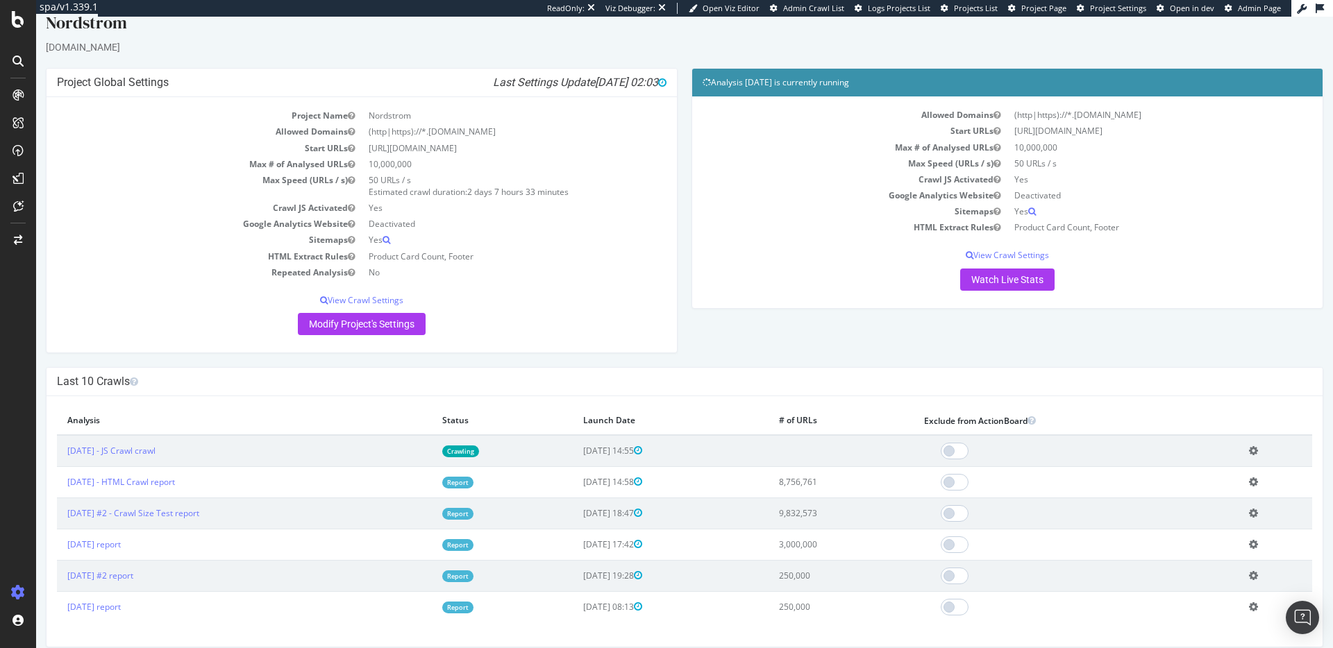
scroll to position [58, 0]
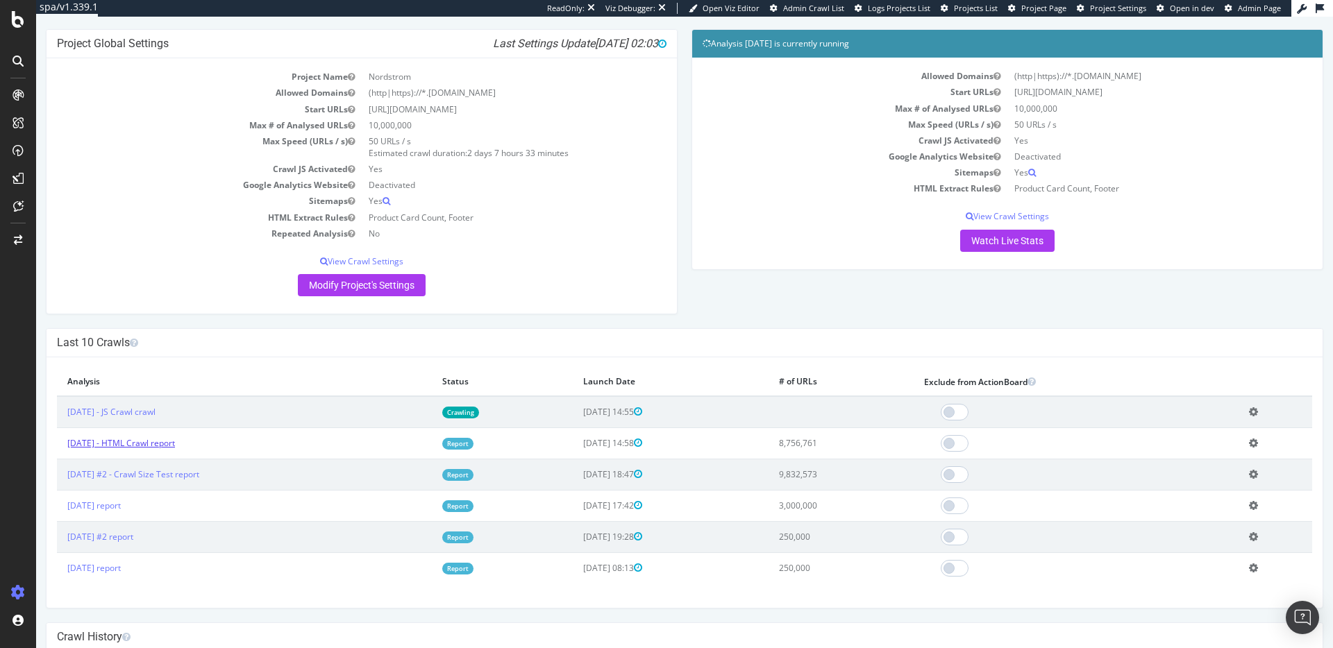
click at [175, 443] on link "2025 Oct. 6th - HTML Crawl report" at bounding box center [121, 443] width 108 height 12
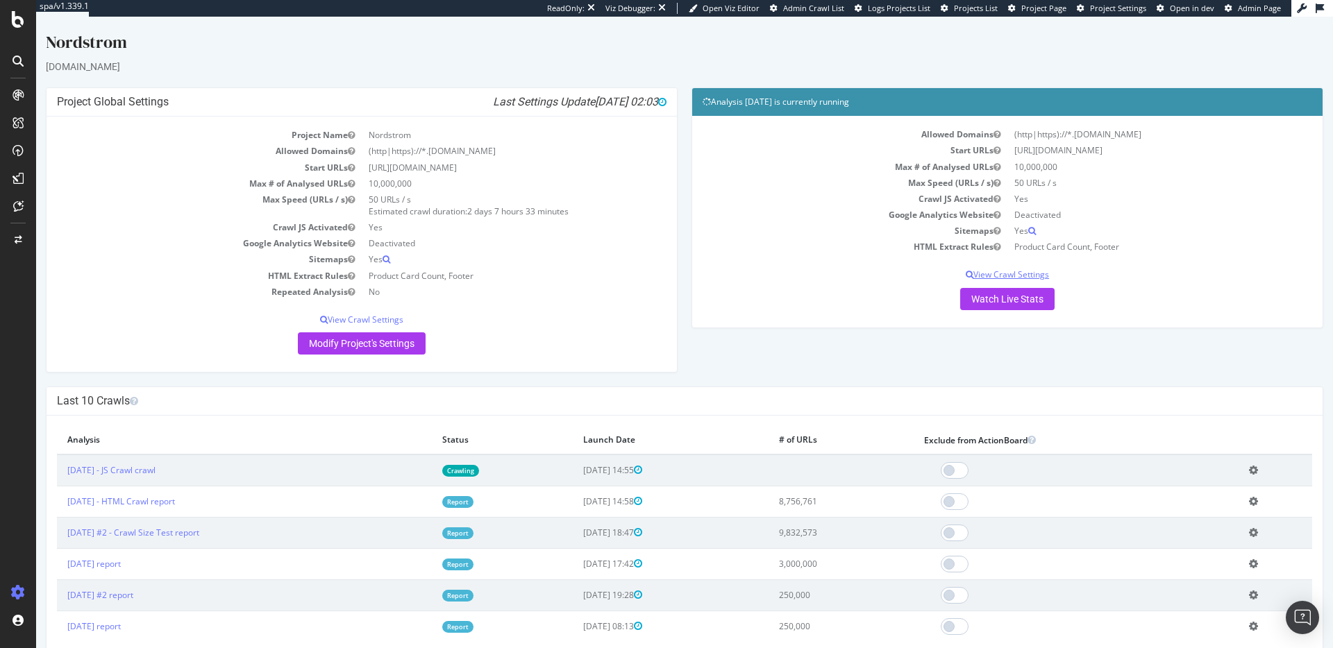
click at [1006, 274] on p "View Crawl Settings" at bounding box center [1008, 275] width 610 height 12
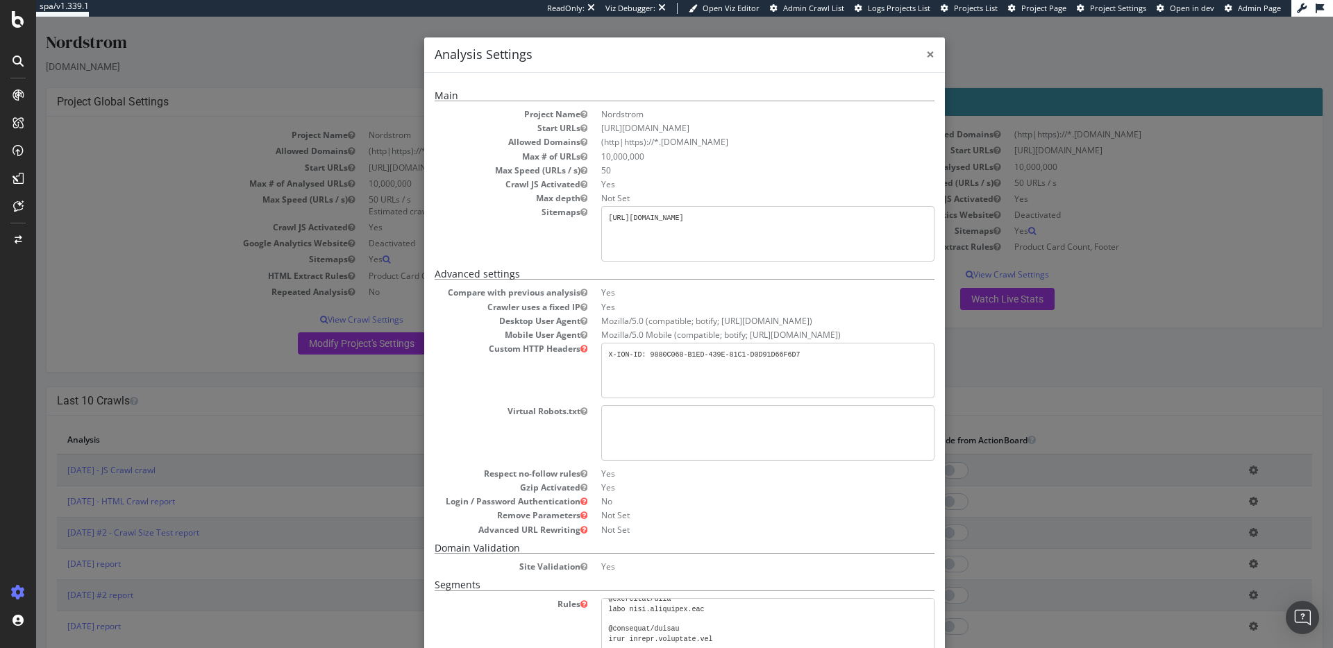
click at [928, 55] on span "×" at bounding box center [930, 53] width 8 height 19
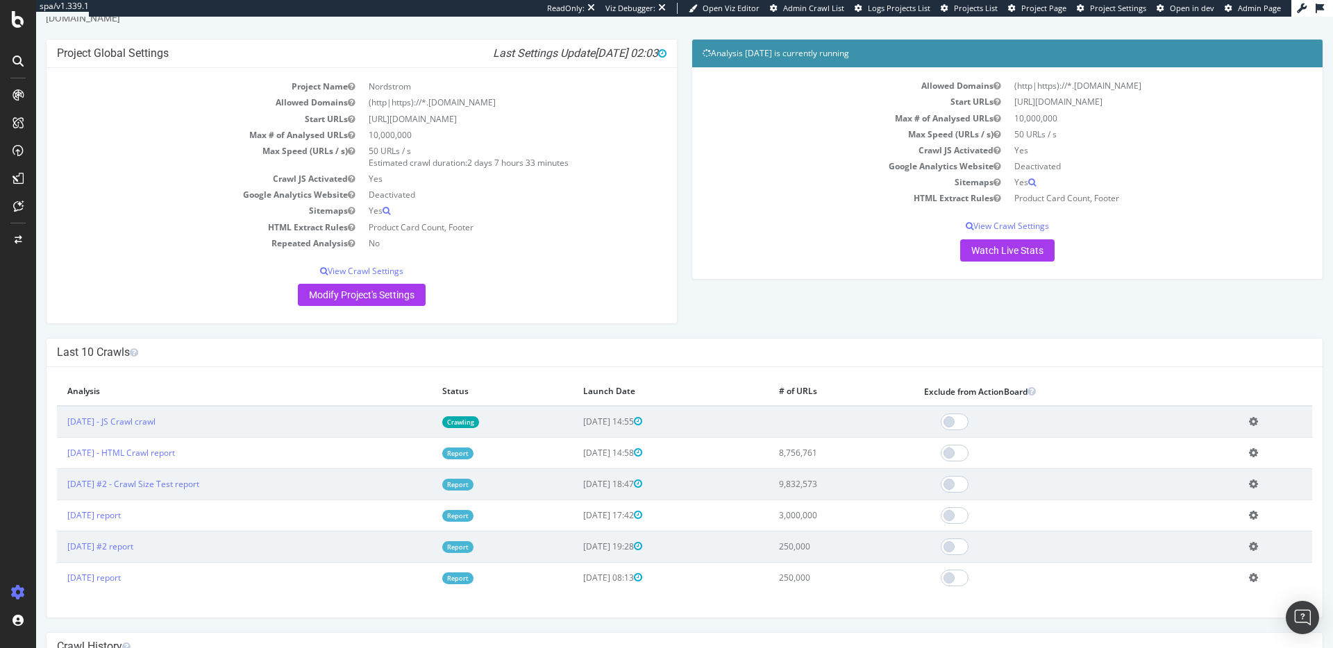
scroll to position [64, 0]
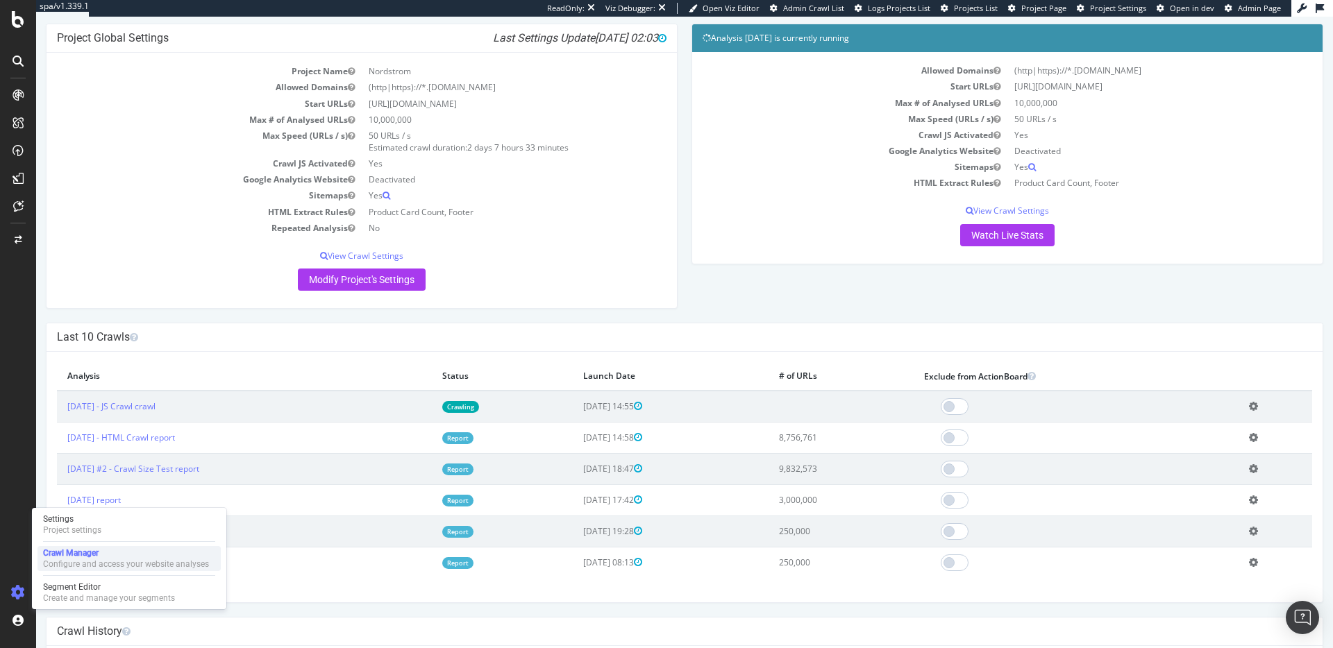
click at [69, 558] on div "Crawl Manager" at bounding box center [126, 553] width 166 height 11
click at [70, 526] on div "Project settings" at bounding box center [72, 530] width 58 height 11
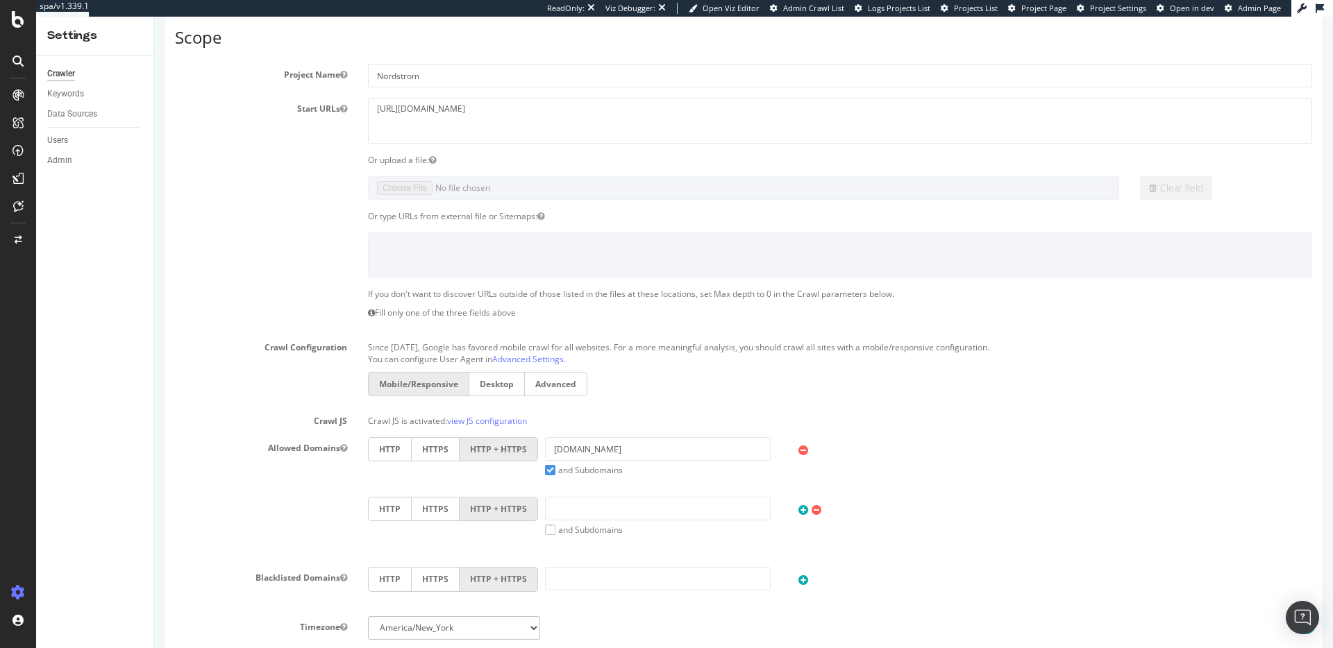
scroll to position [64, 0]
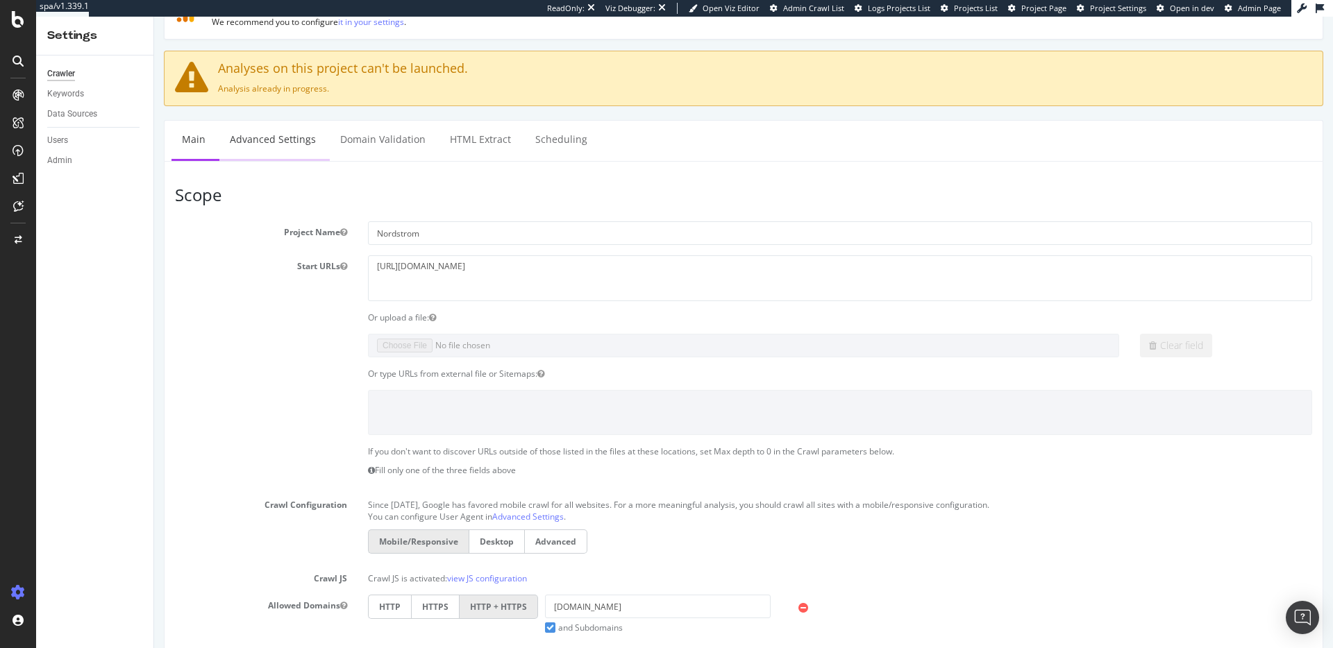
click at [290, 144] on link "Advanced Settings" at bounding box center [272, 140] width 107 height 38
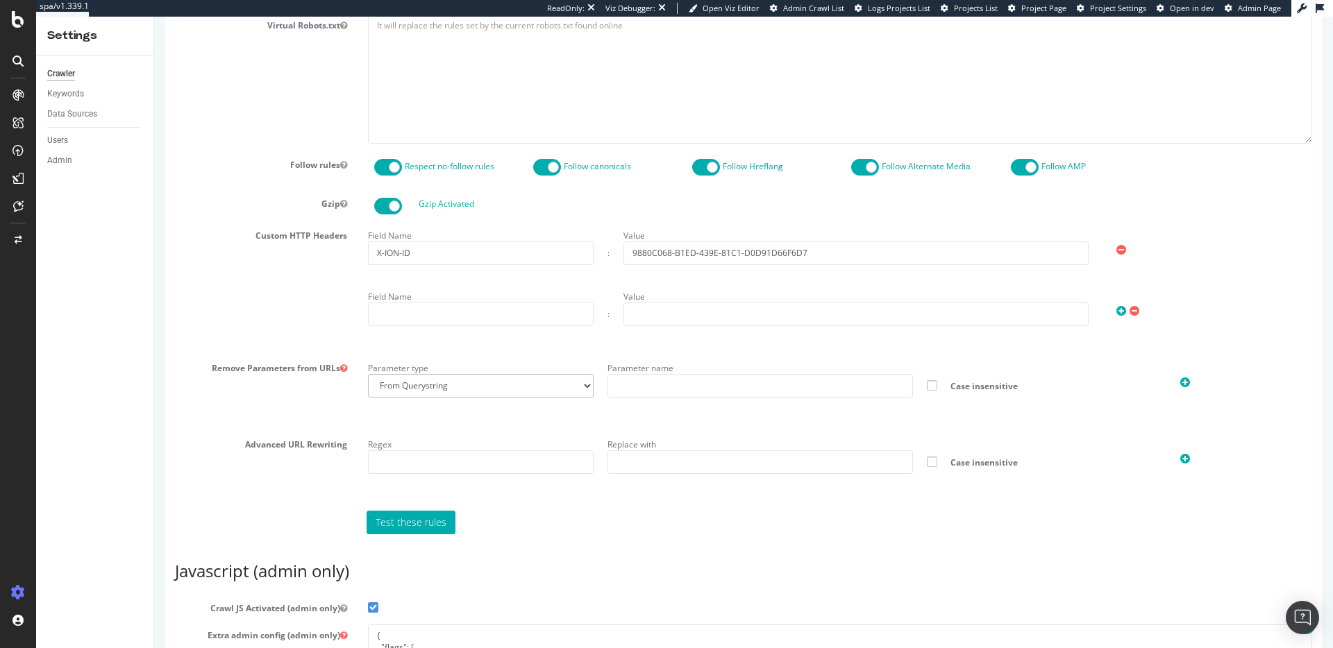
scroll to position [833, 0]
